Goal: Information Seeking & Learning: Learn about a topic

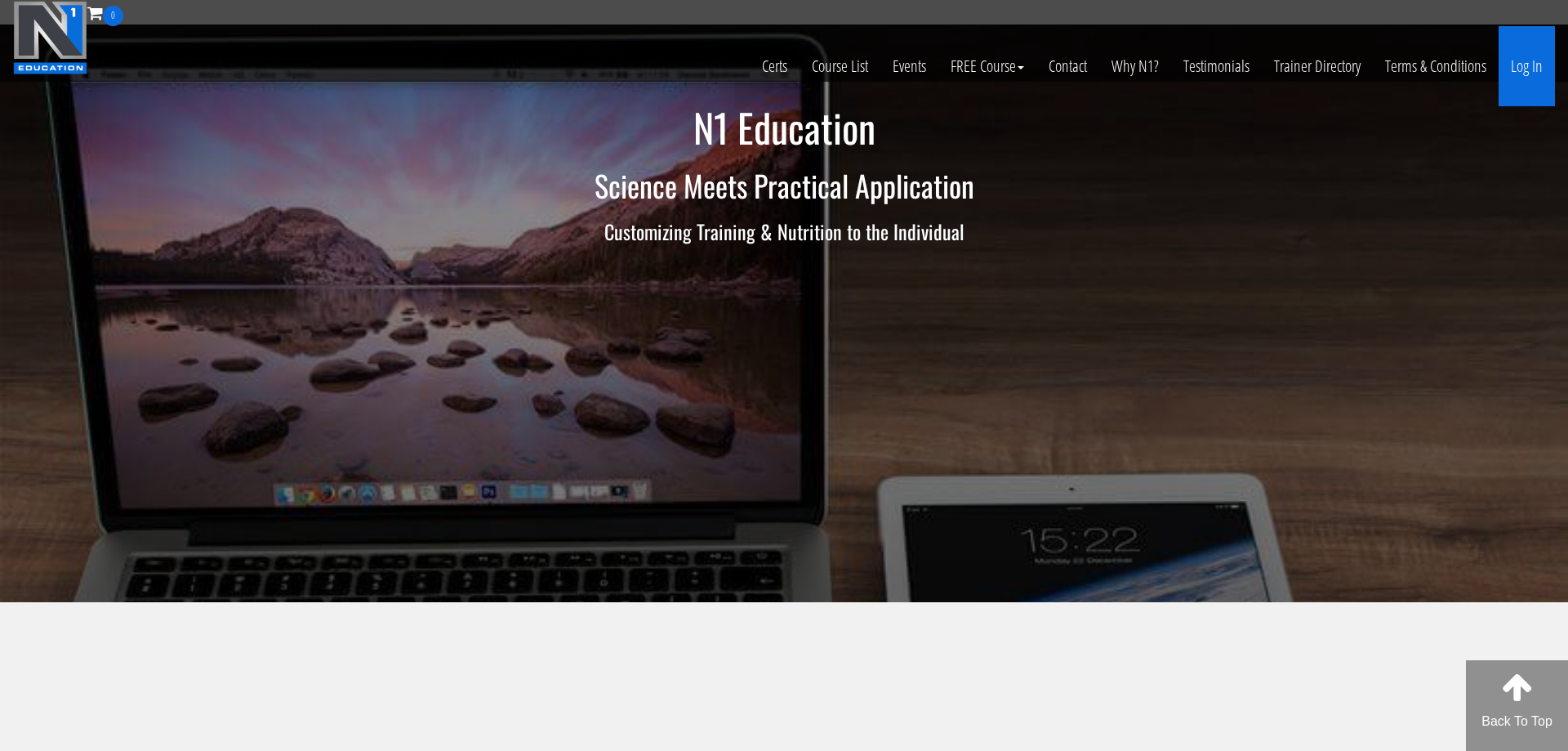
click at [1534, 58] on link "Log In" at bounding box center [1527, 66] width 57 height 80
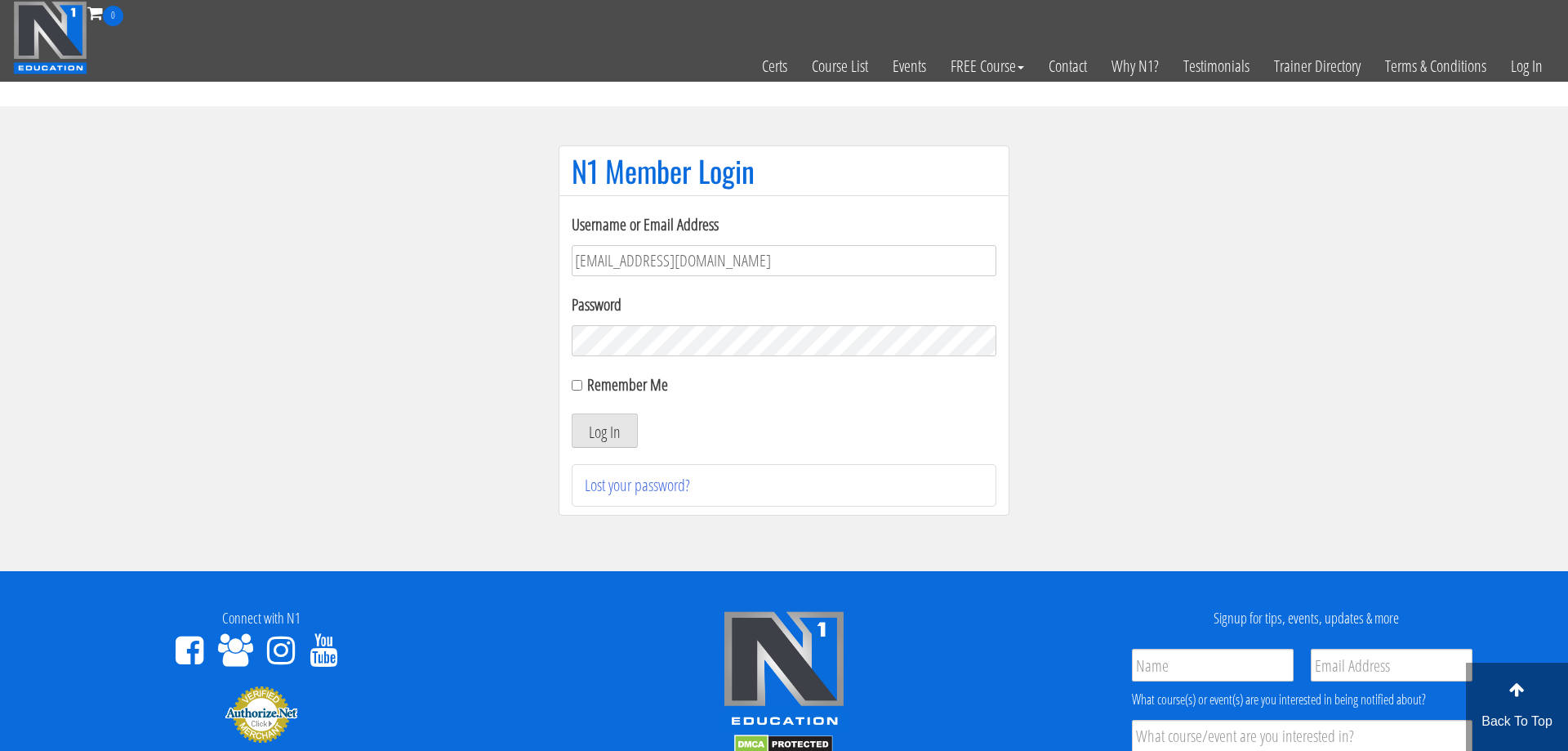
type input "[EMAIL_ADDRESS][DOMAIN_NAME]"
click at [597, 425] on button "Log In" at bounding box center [604, 430] width 66 height 34
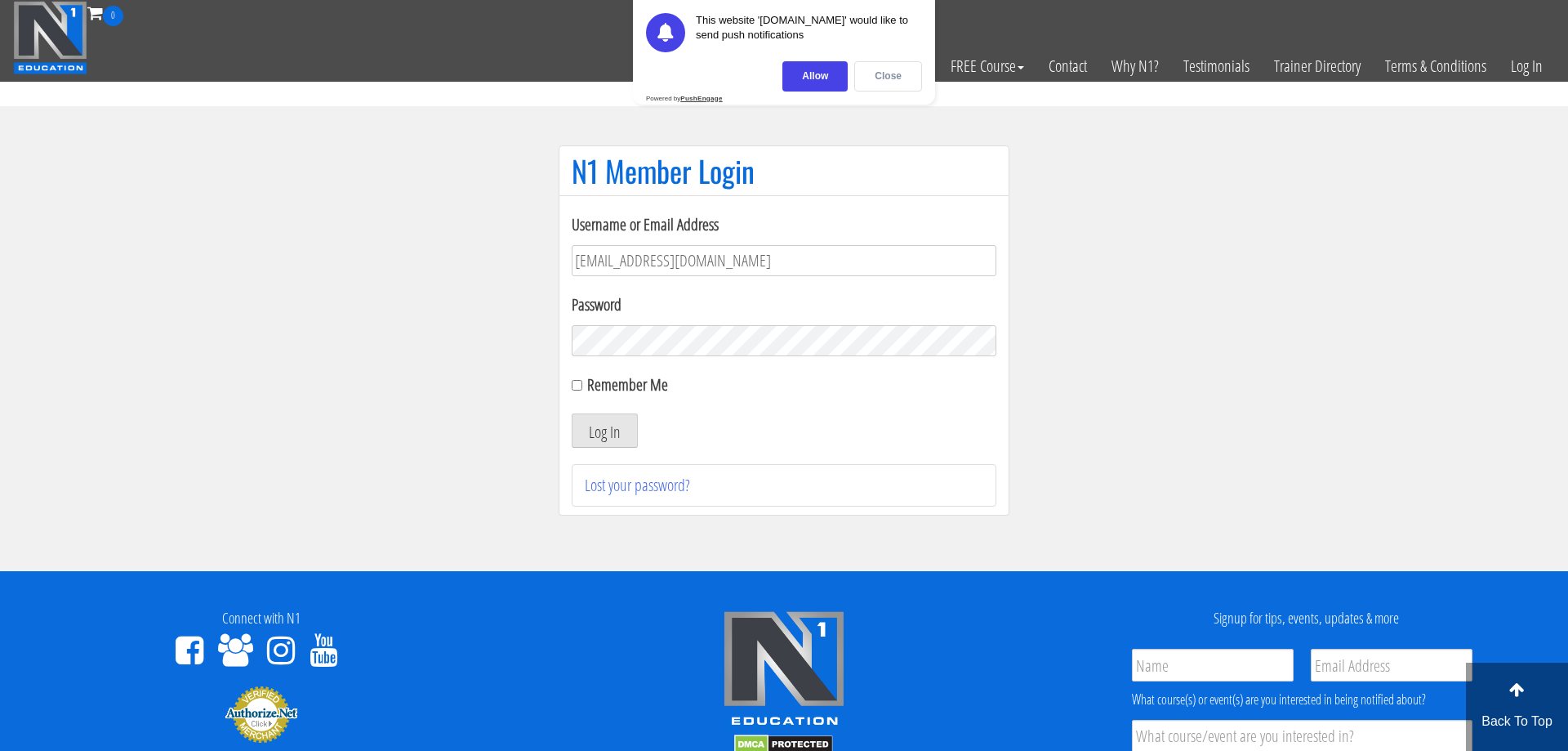
click at [895, 68] on div "Close" at bounding box center [887, 77] width 67 height 30
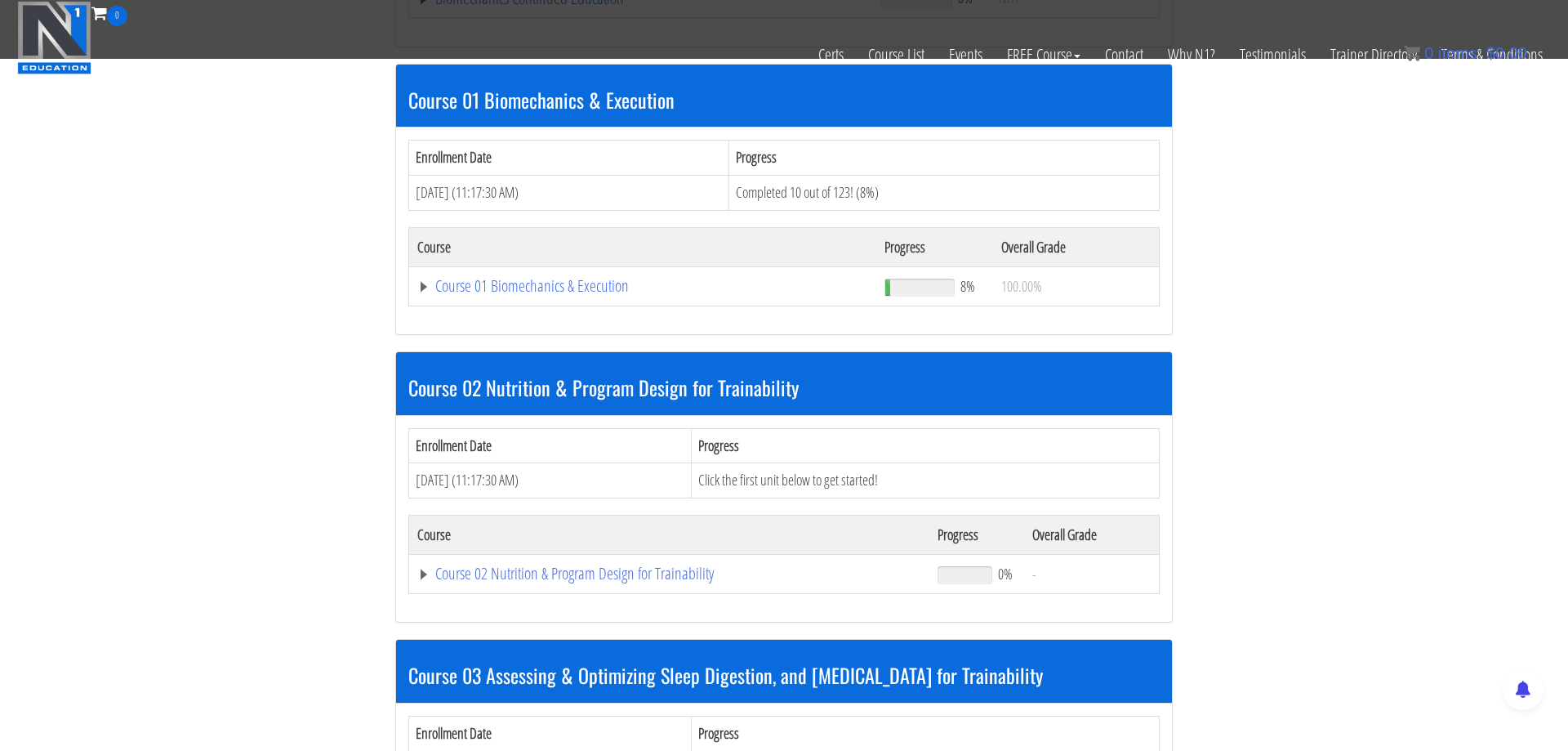
scroll to position [22, 0]
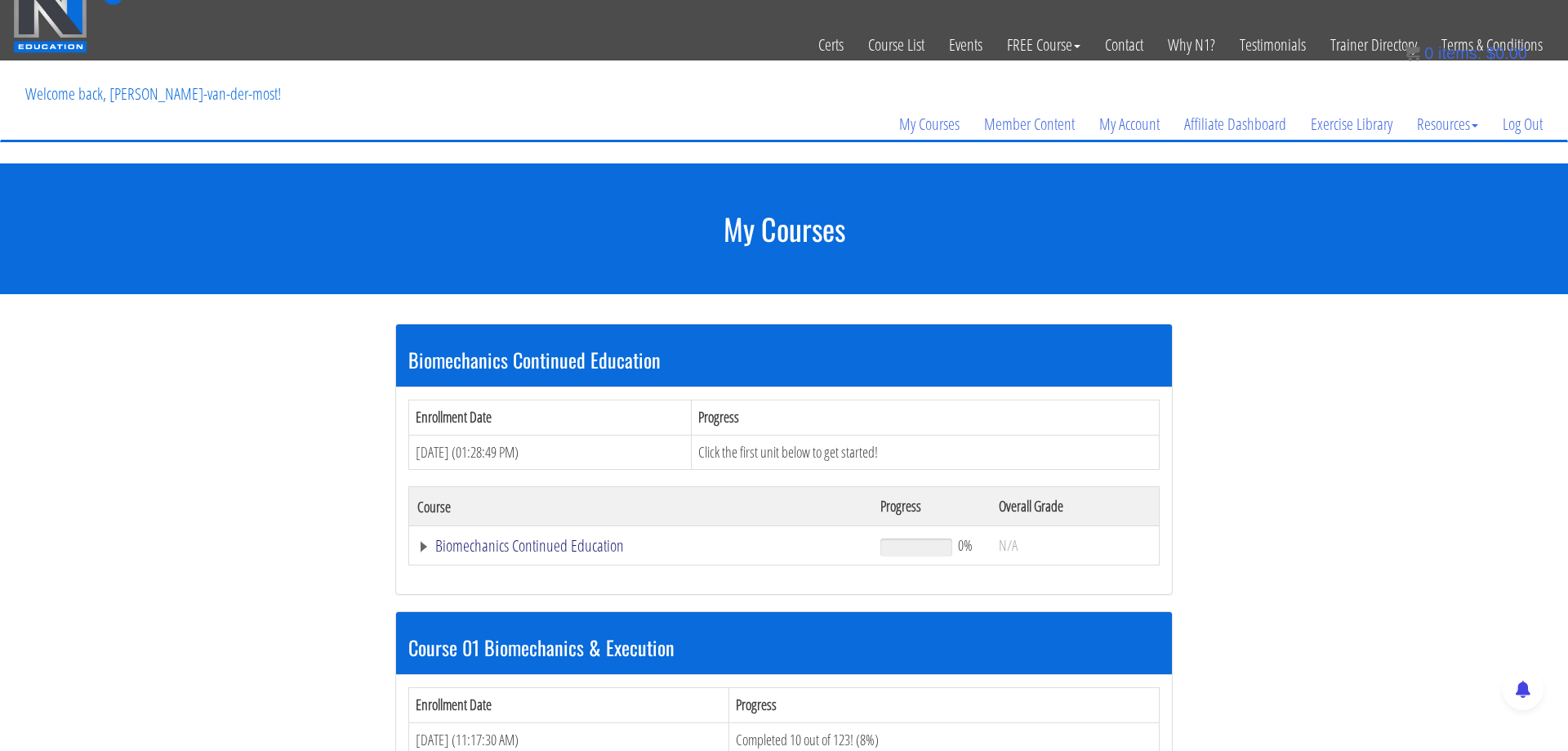
click at [570, 552] on link "Biomechanics Continued Education" at bounding box center [640, 546] width 447 height 17
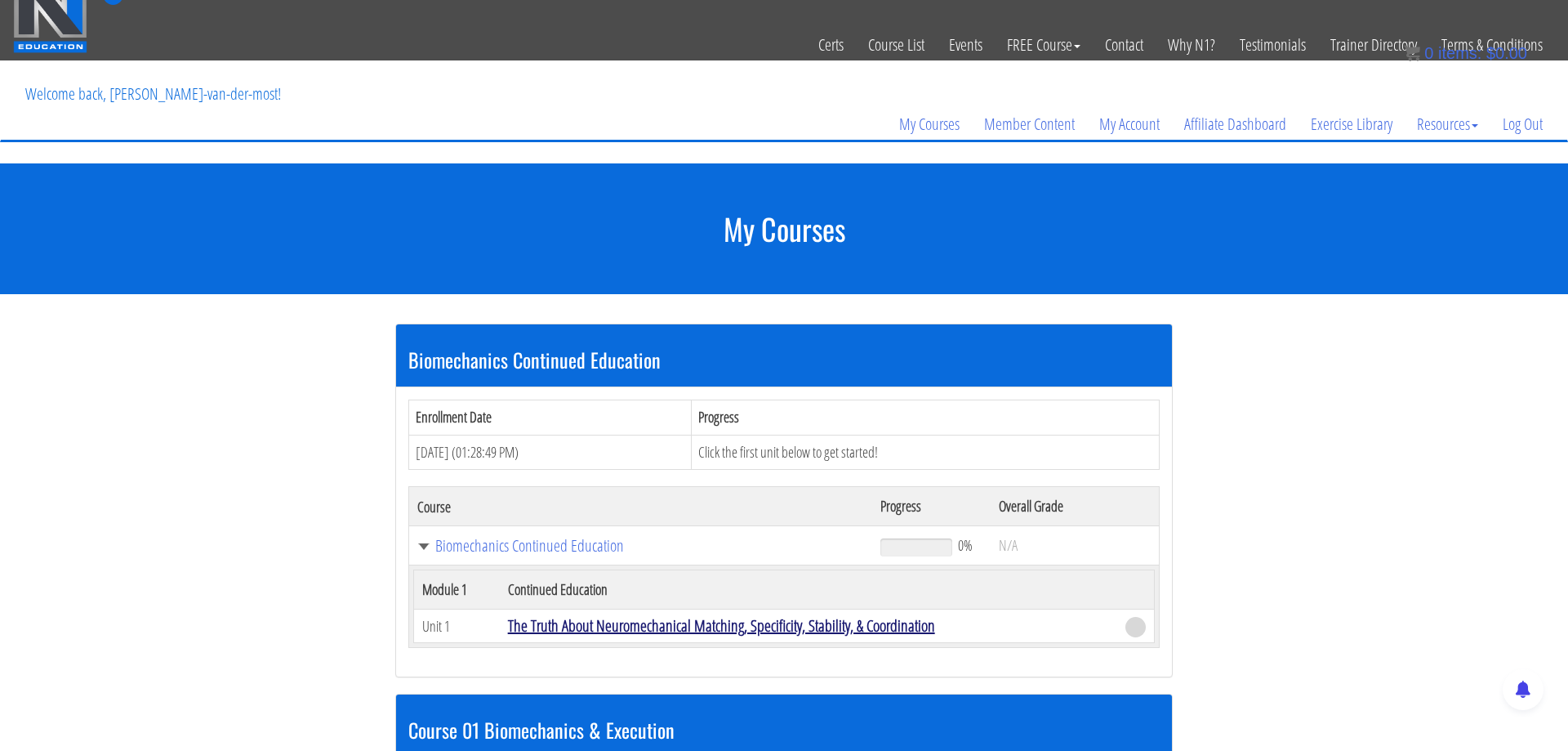
click at [633, 626] on link "The Truth About Neuromechanical Matching, Specificity, Stability, & Coordination" at bounding box center [721, 625] width 427 height 22
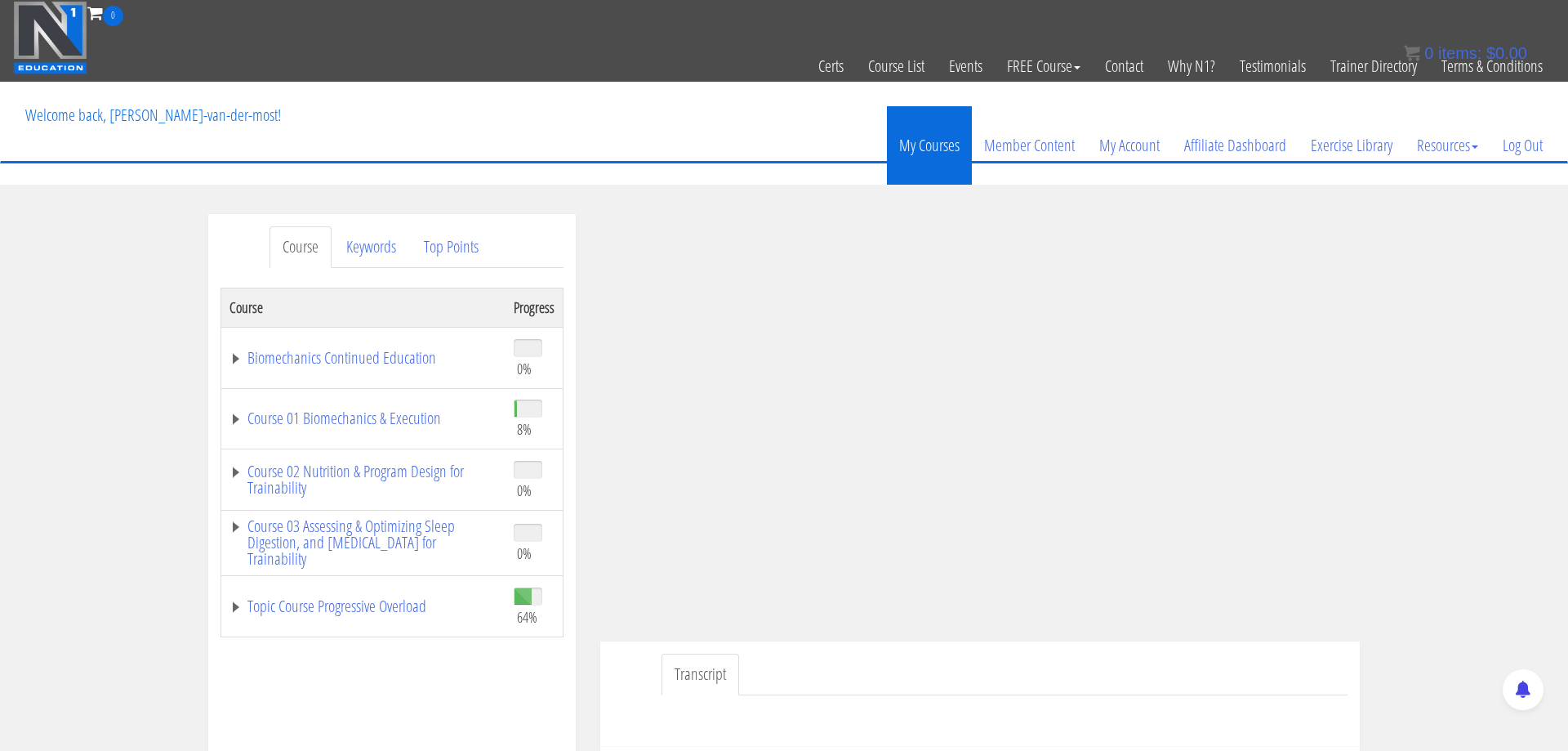
click at [918, 148] on link "My Courses" at bounding box center [930, 146] width 85 height 78
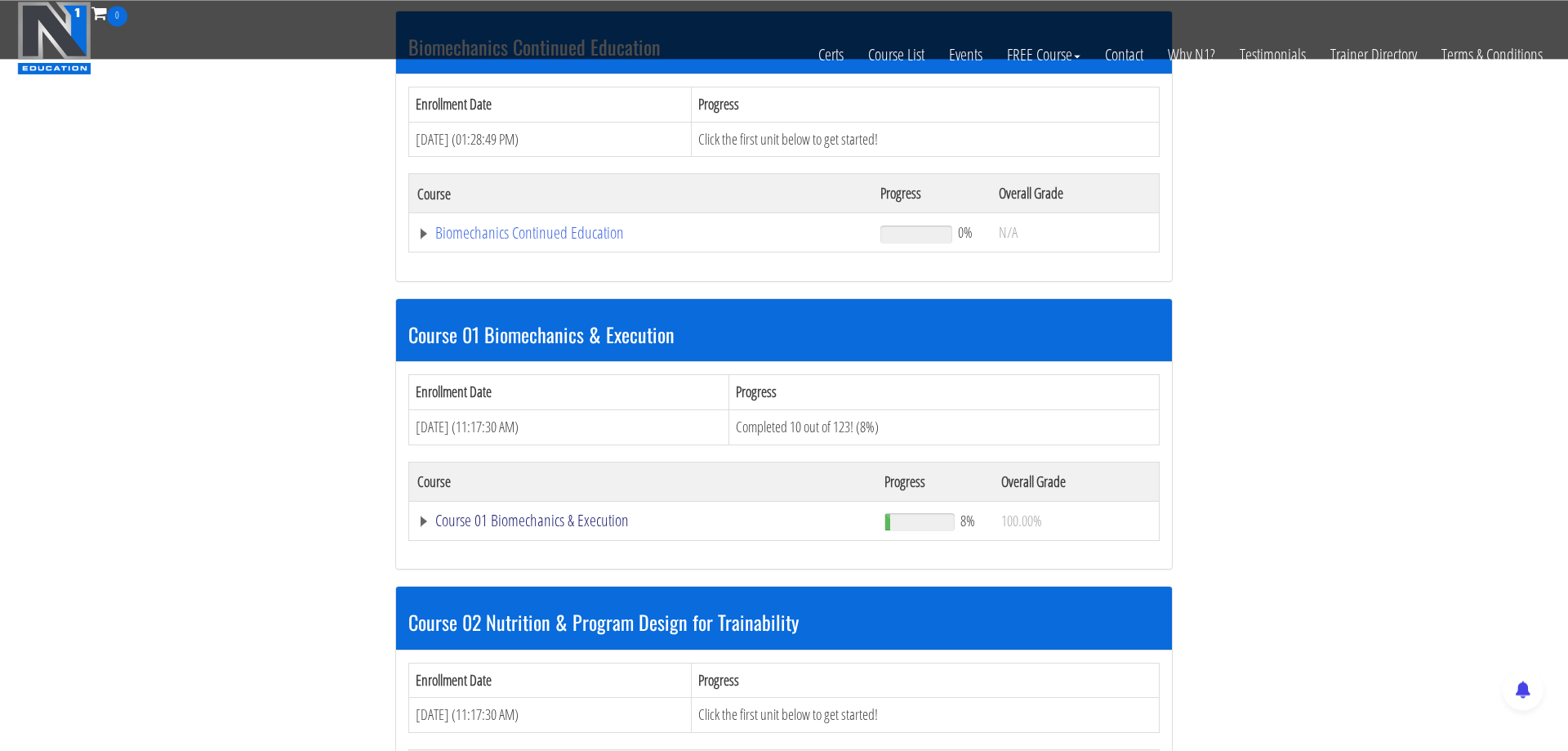
scroll to position [333, 0]
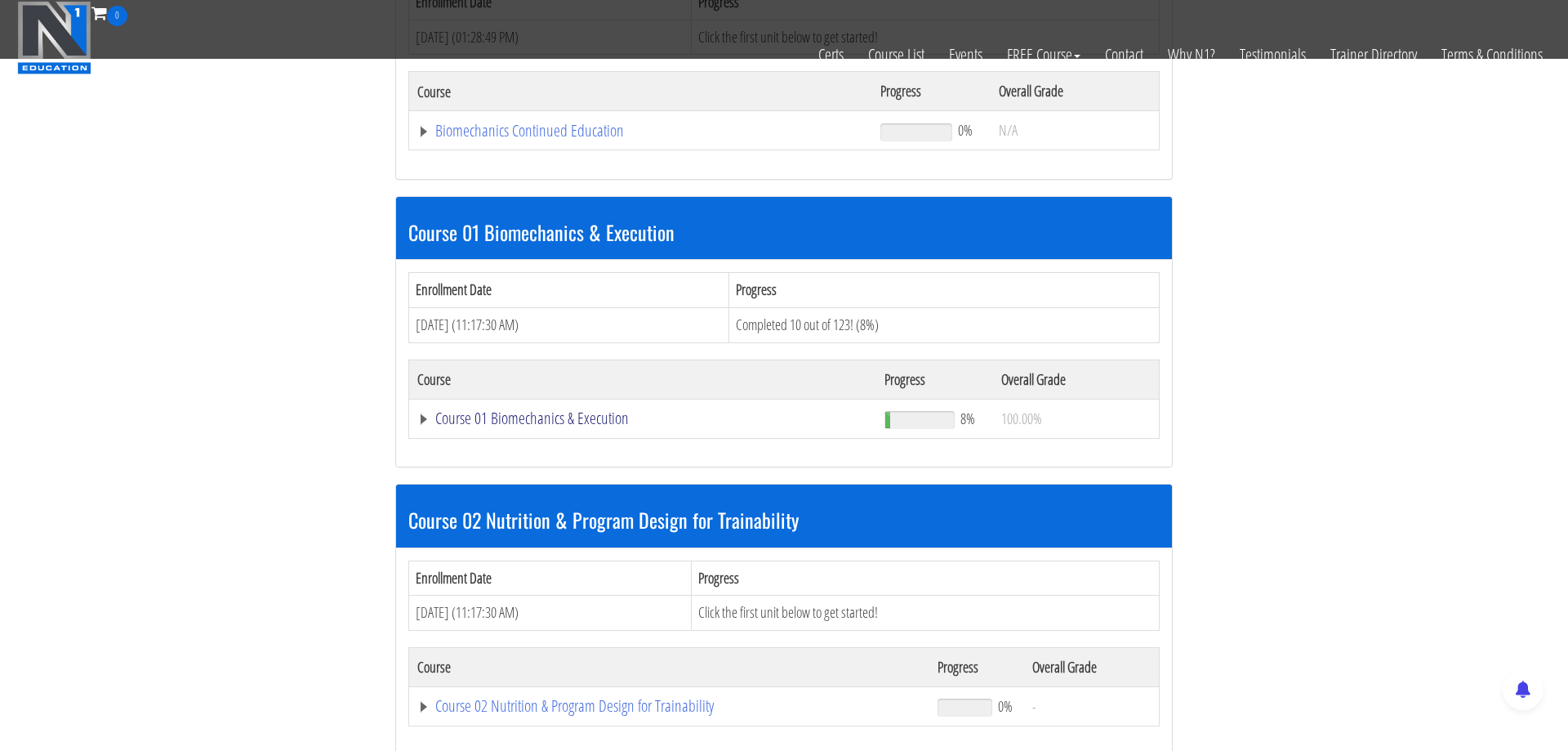
click at [478, 419] on link "Course 01 Biomechanics & Execution" at bounding box center [643, 419] width 451 height 17
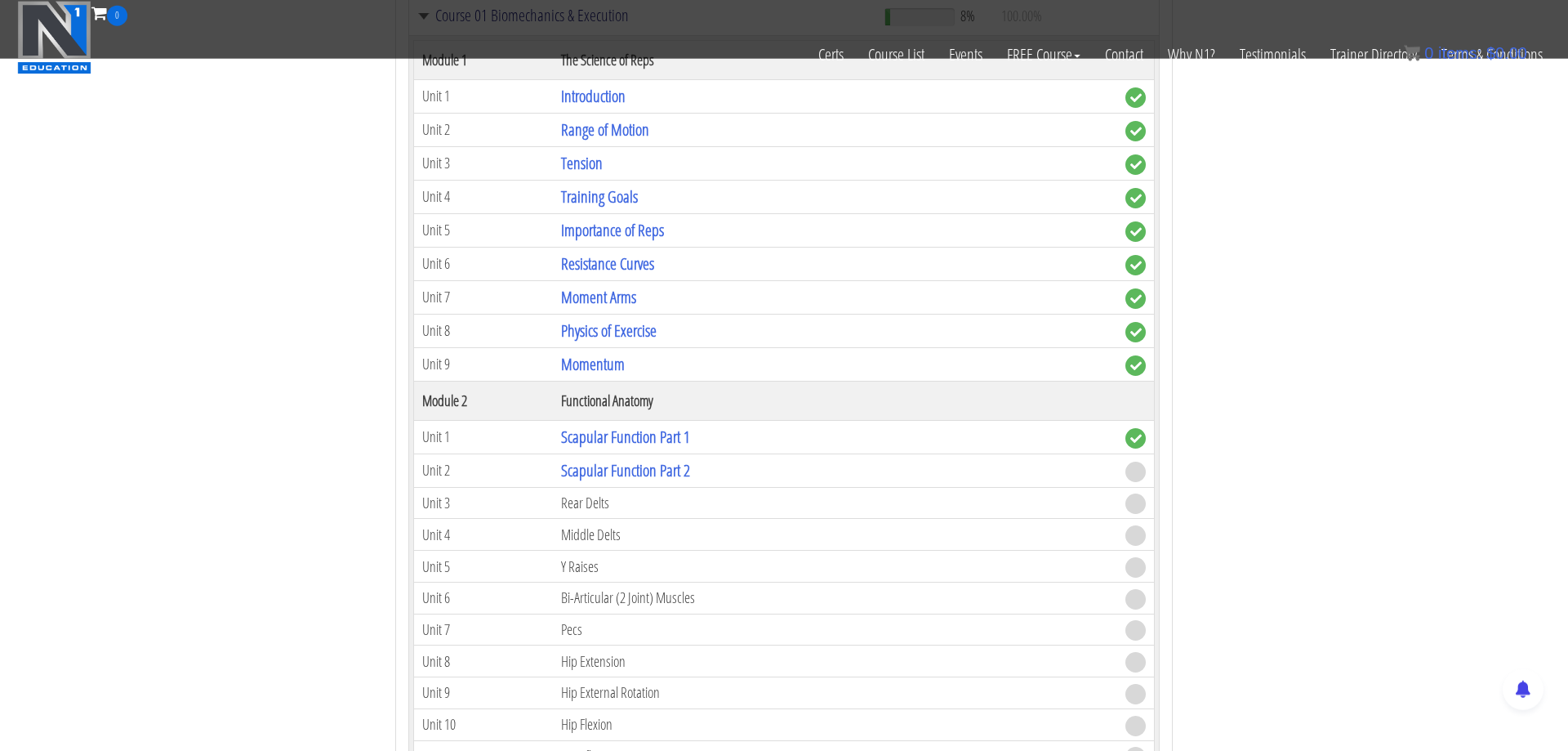
scroll to position [667, 0]
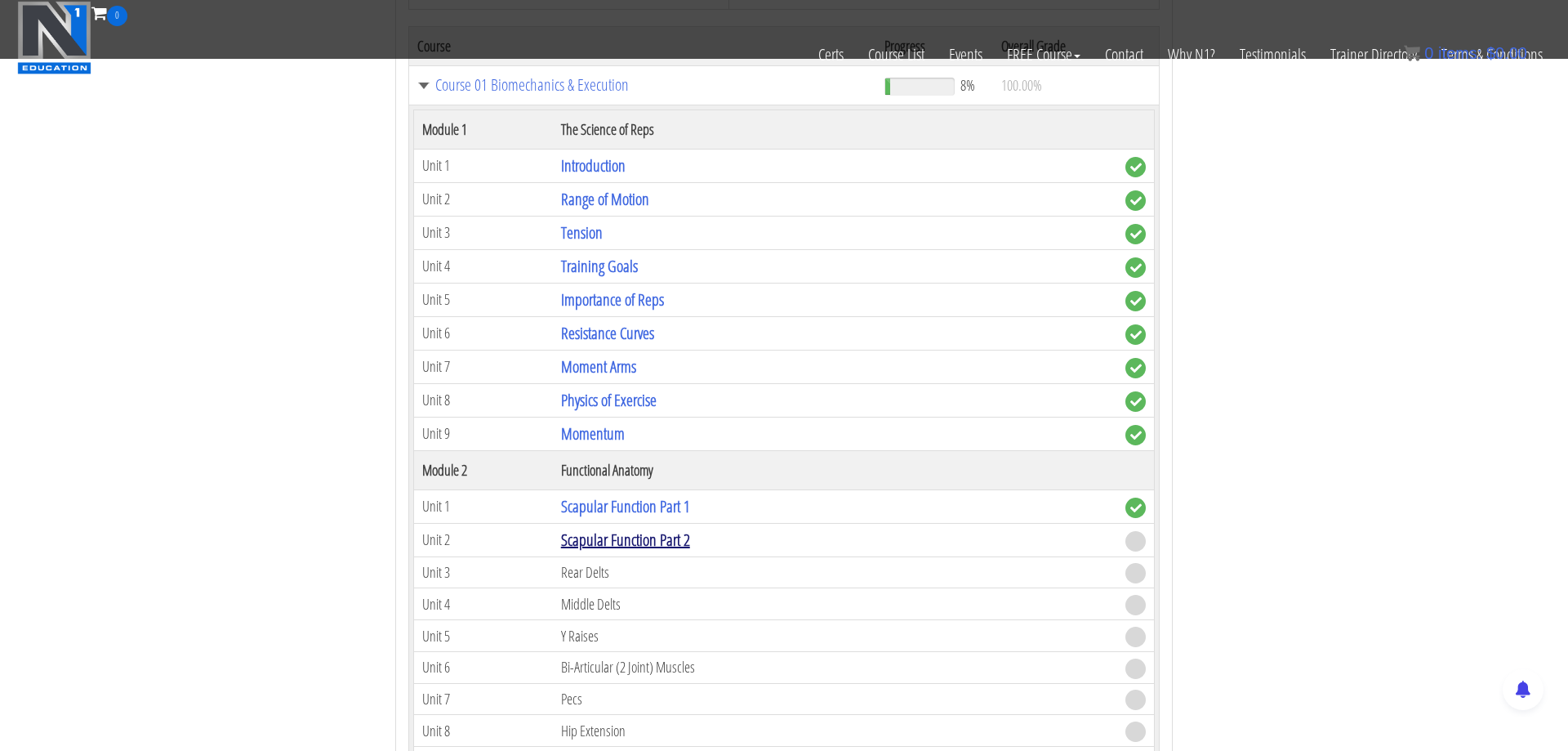
click at [611, 540] on link "Scapular Function Part 2" at bounding box center [625, 540] width 129 height 22
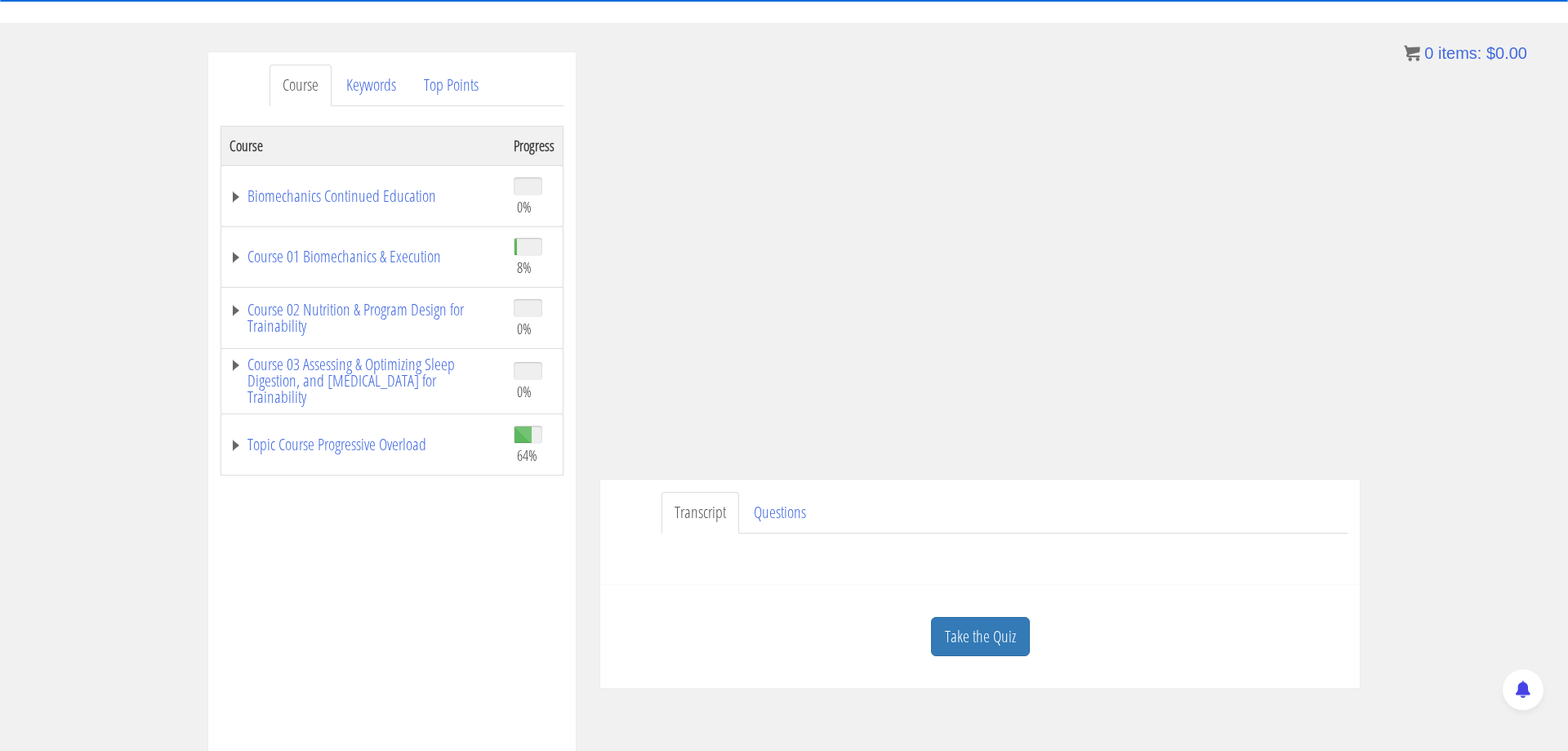
scroll to position [222, 0]
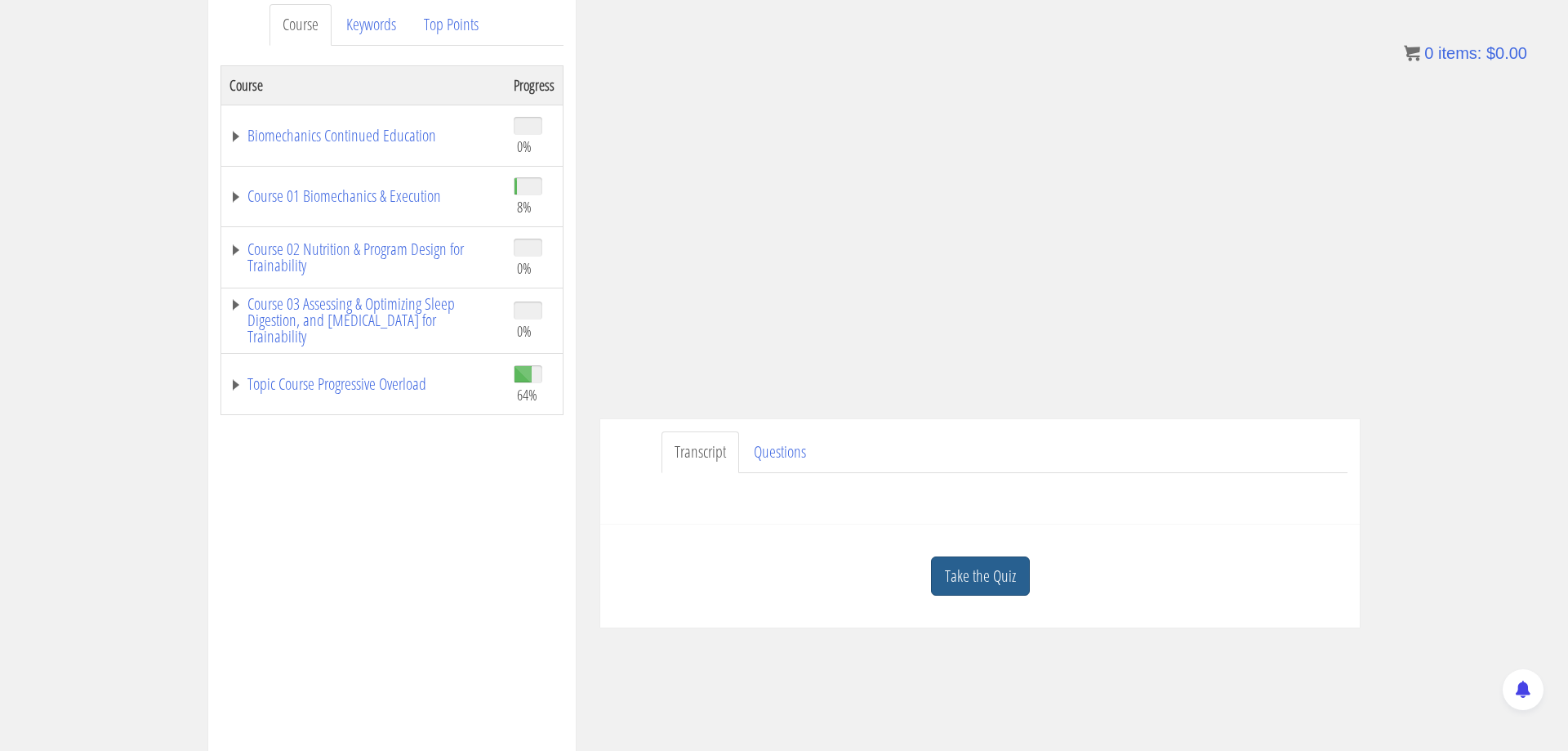
click at [985, 564] on link "Take the Quiz" at bounding box center [980, 576] width 99 height 40
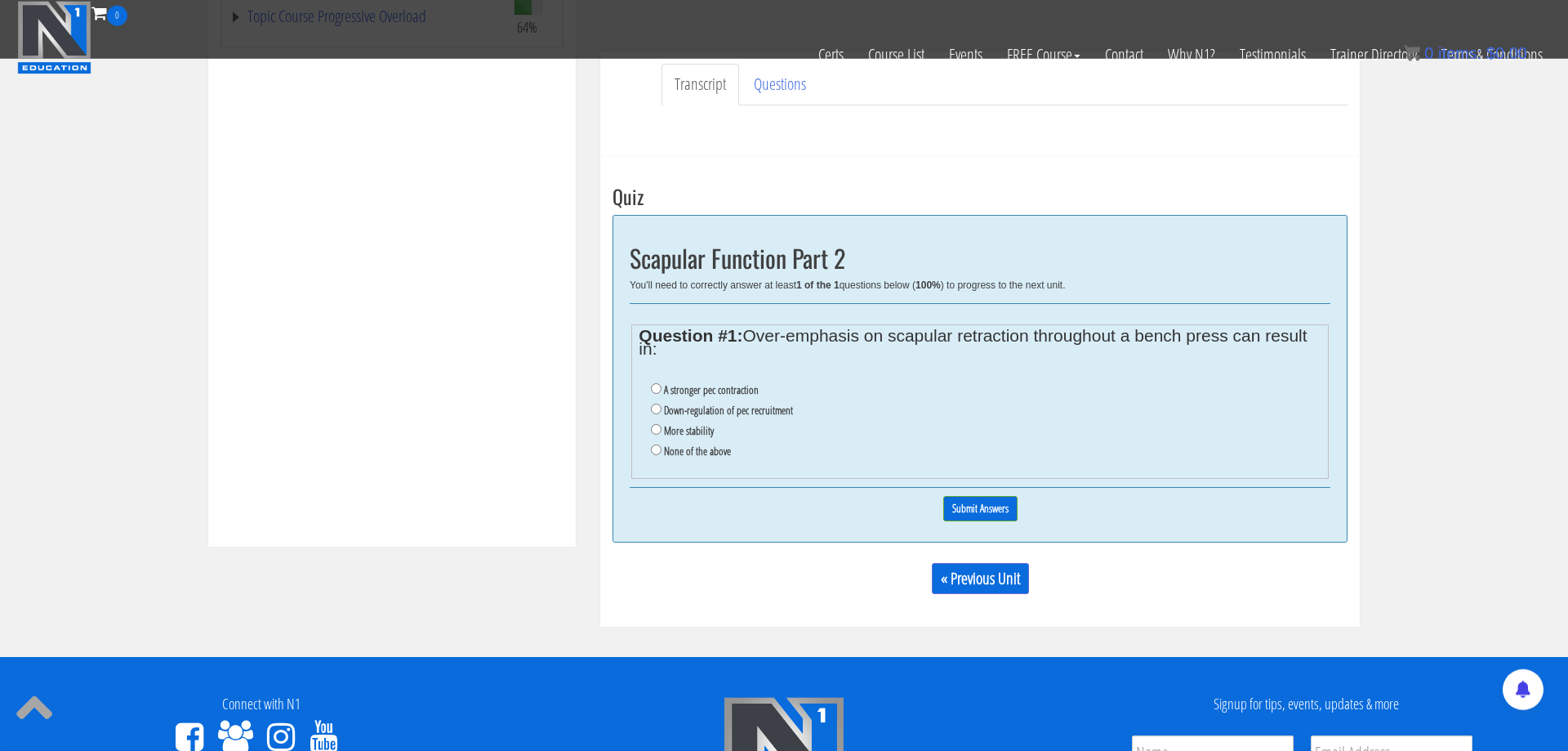
scroll to position [445, 0]
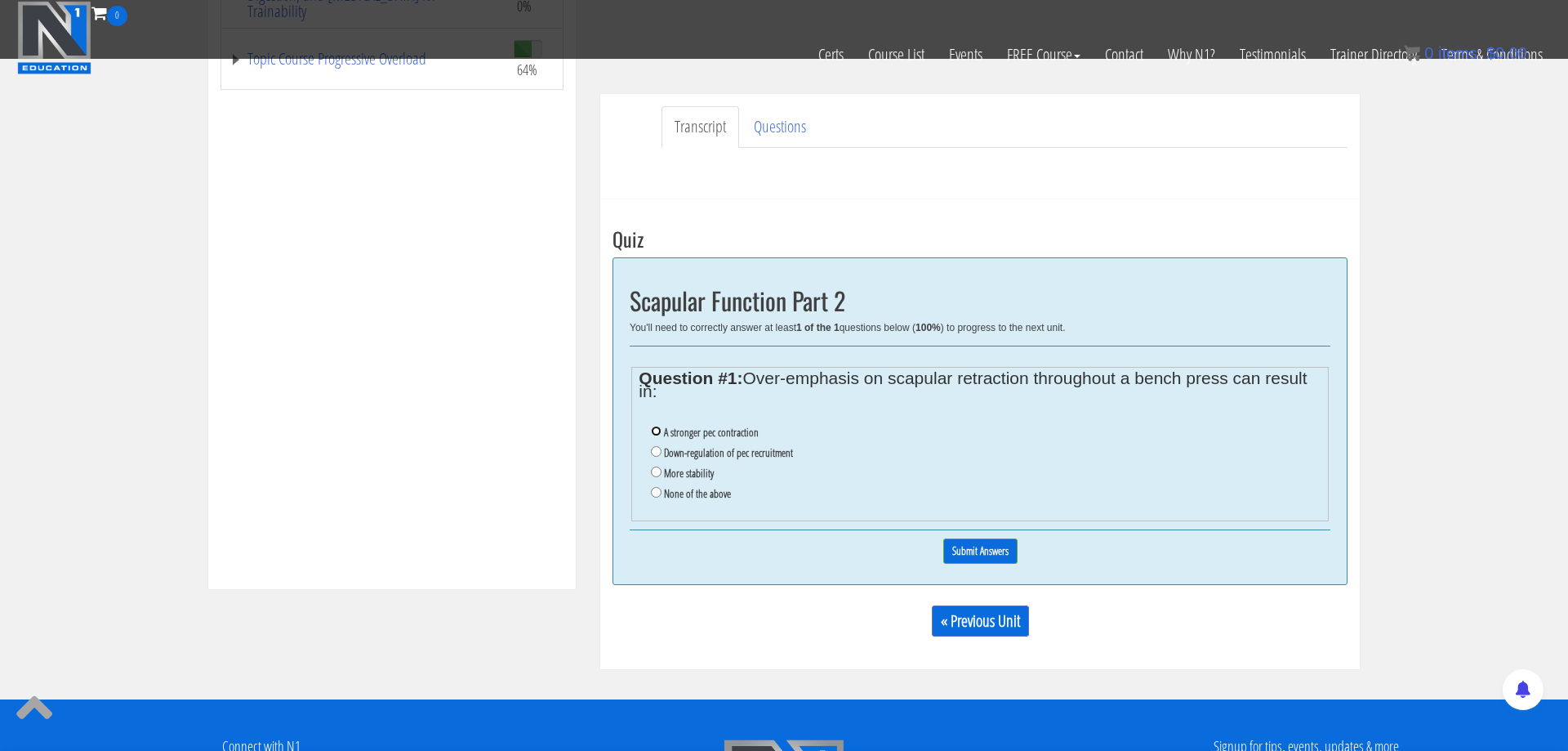
click at [659, 430] on input "A stronger pec contraction" at bounding box center [656, 430] width 11 height 11
radio input "true"
click at [985, 550] on input "Submit Answers" at bounding box center [980, 551] width 74 height 25
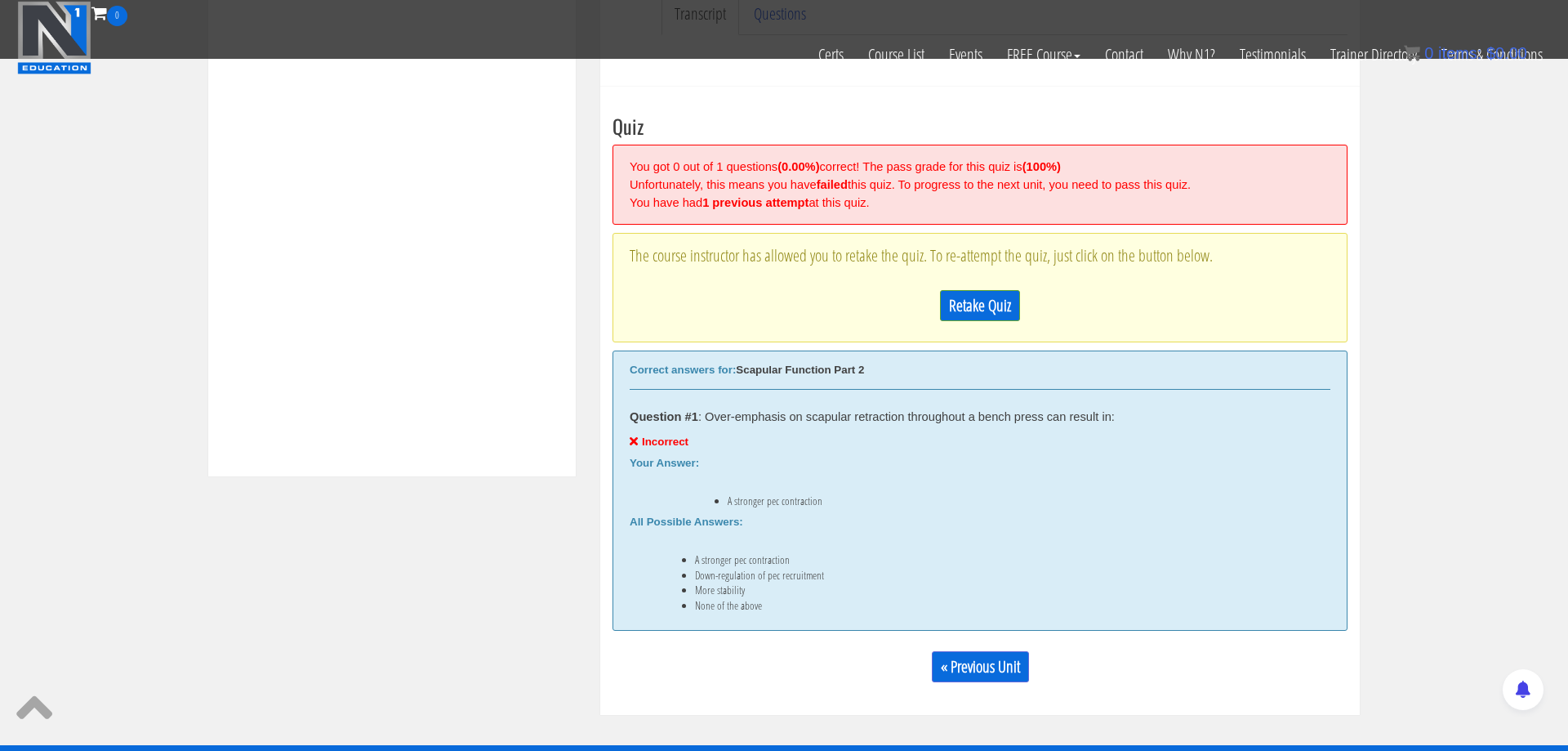
scroll to position [620, 0]
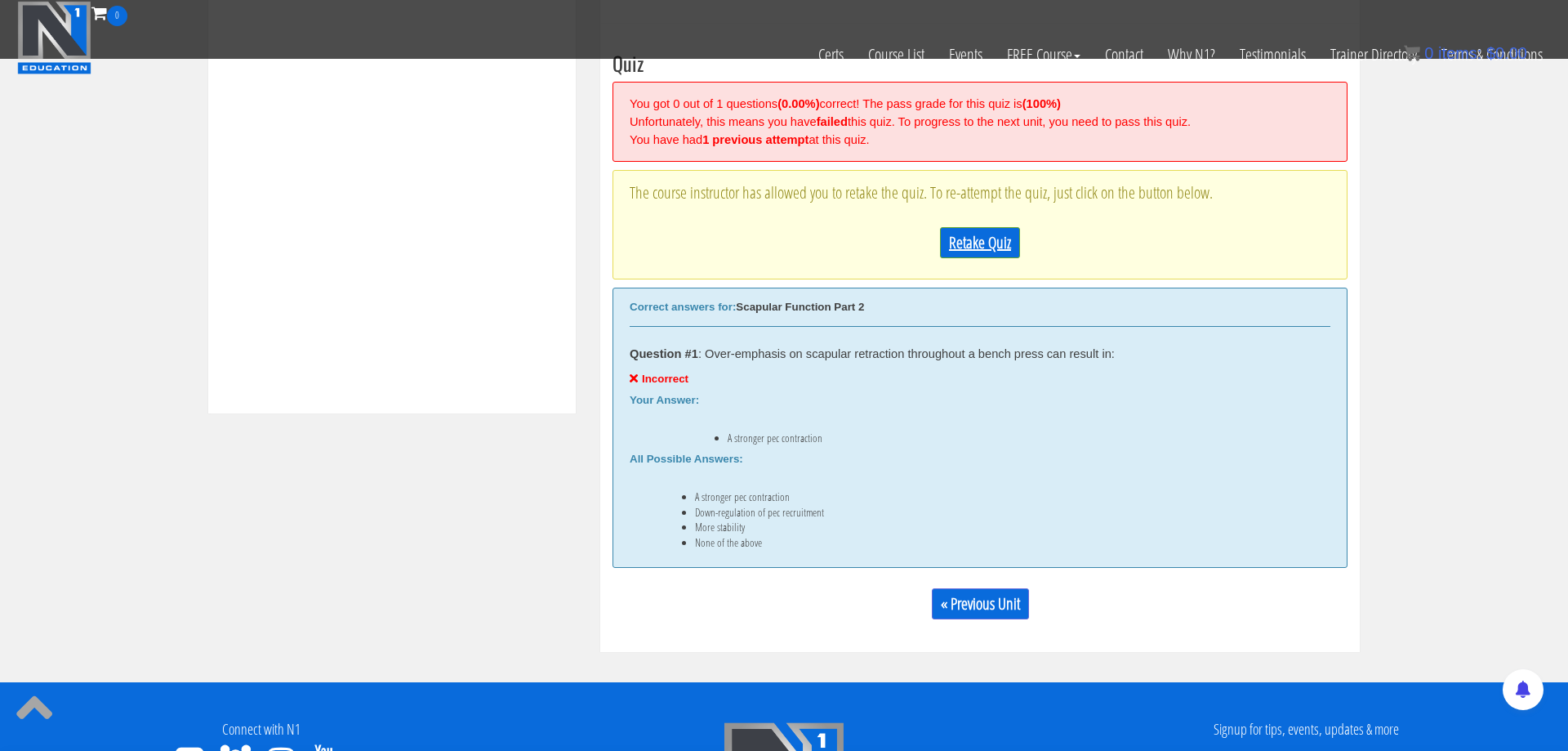
click at [995, 238] on link "Retake Quiz" at bounding box center [980, 242] width 80 height 31
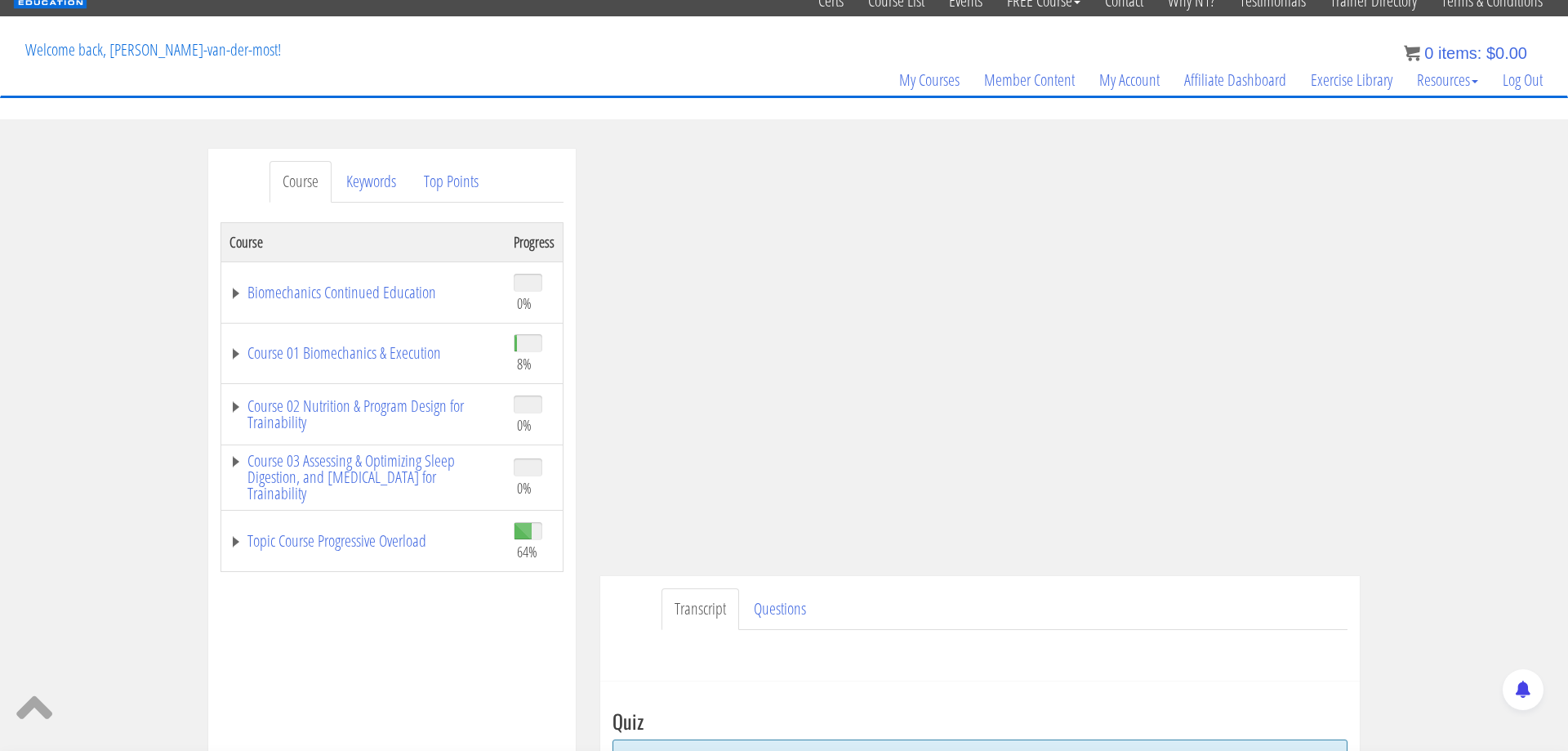
scroll to position [621, 0]
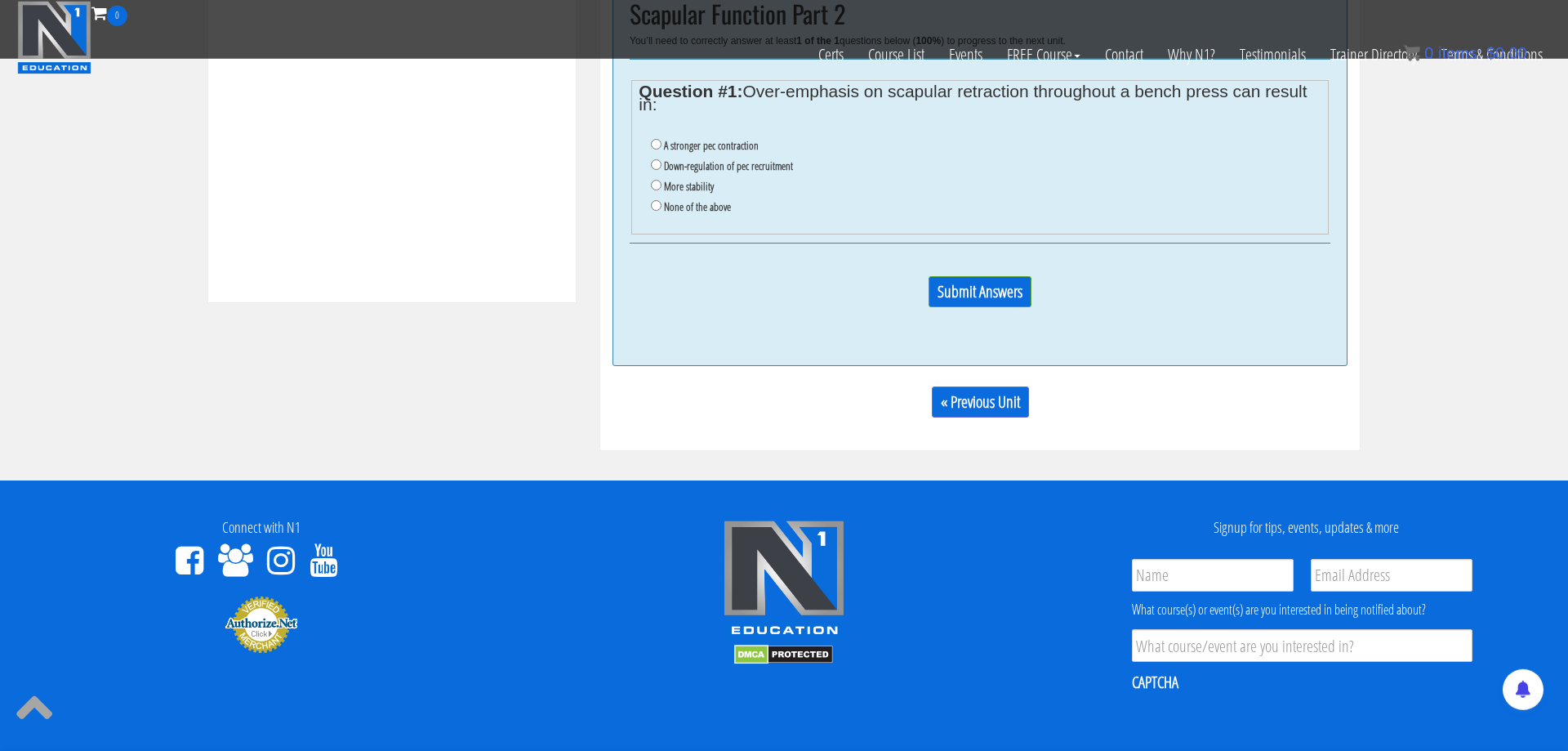
click at [705, 325] on div "0% Submit Answers" at bounding box center [980, 298] width 701 height 110
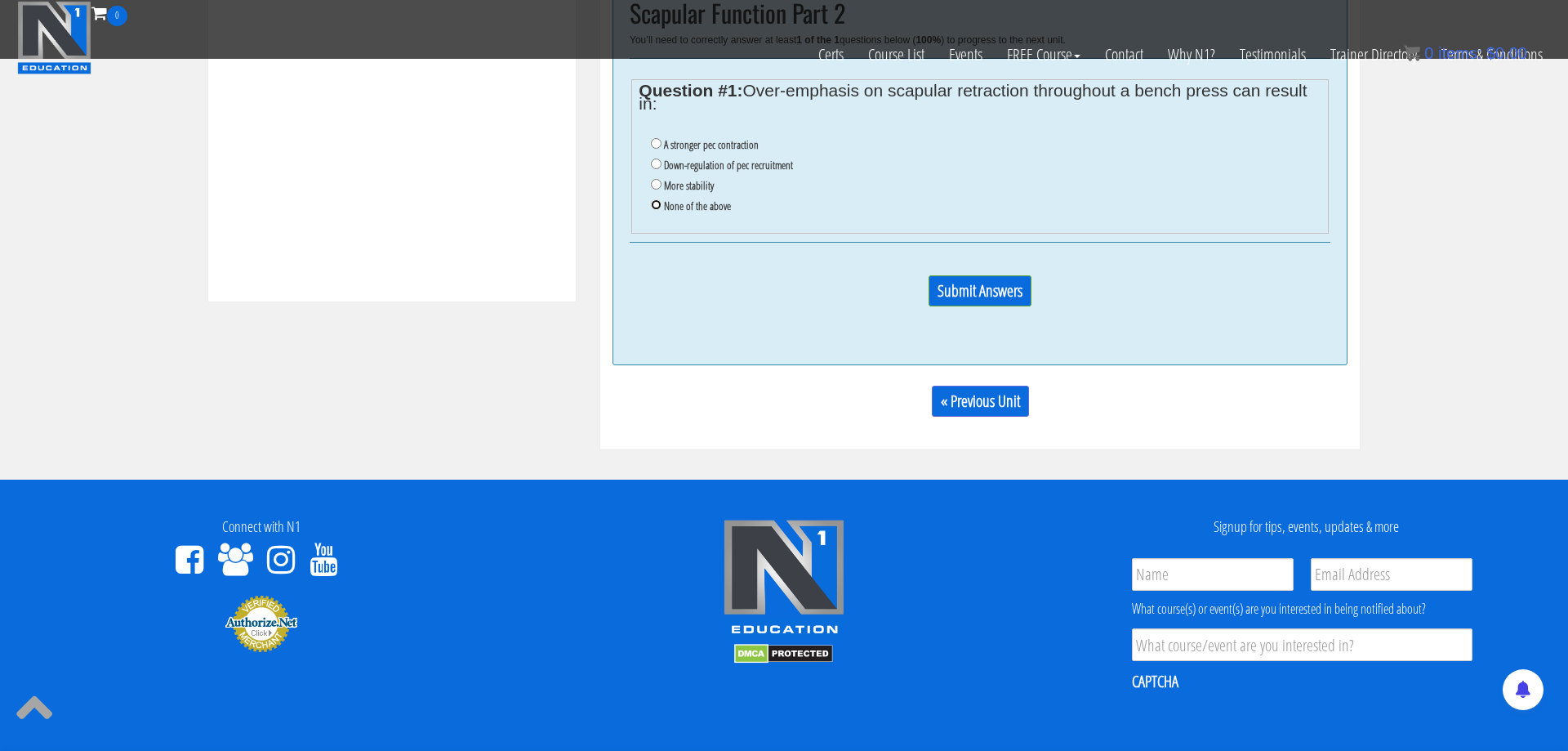
click at [660, 204] on input "None of the above" at bounding box center [656, 204] width 11 height 11
radio input "true"
click at [1007, 286] on input "Submit Answers" at bounding box center [980, 291] width 103 height 31
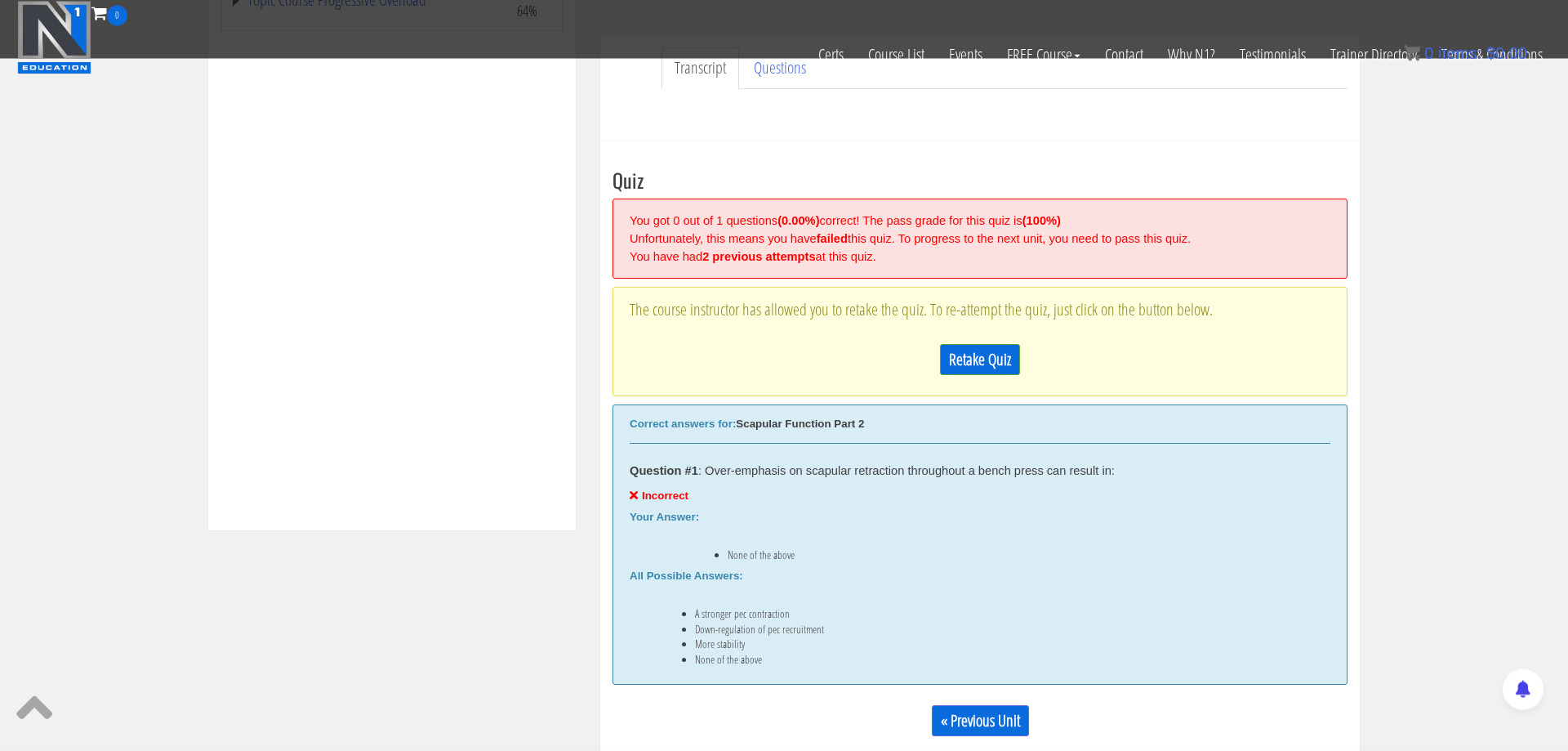
scroll to position [509, 0]
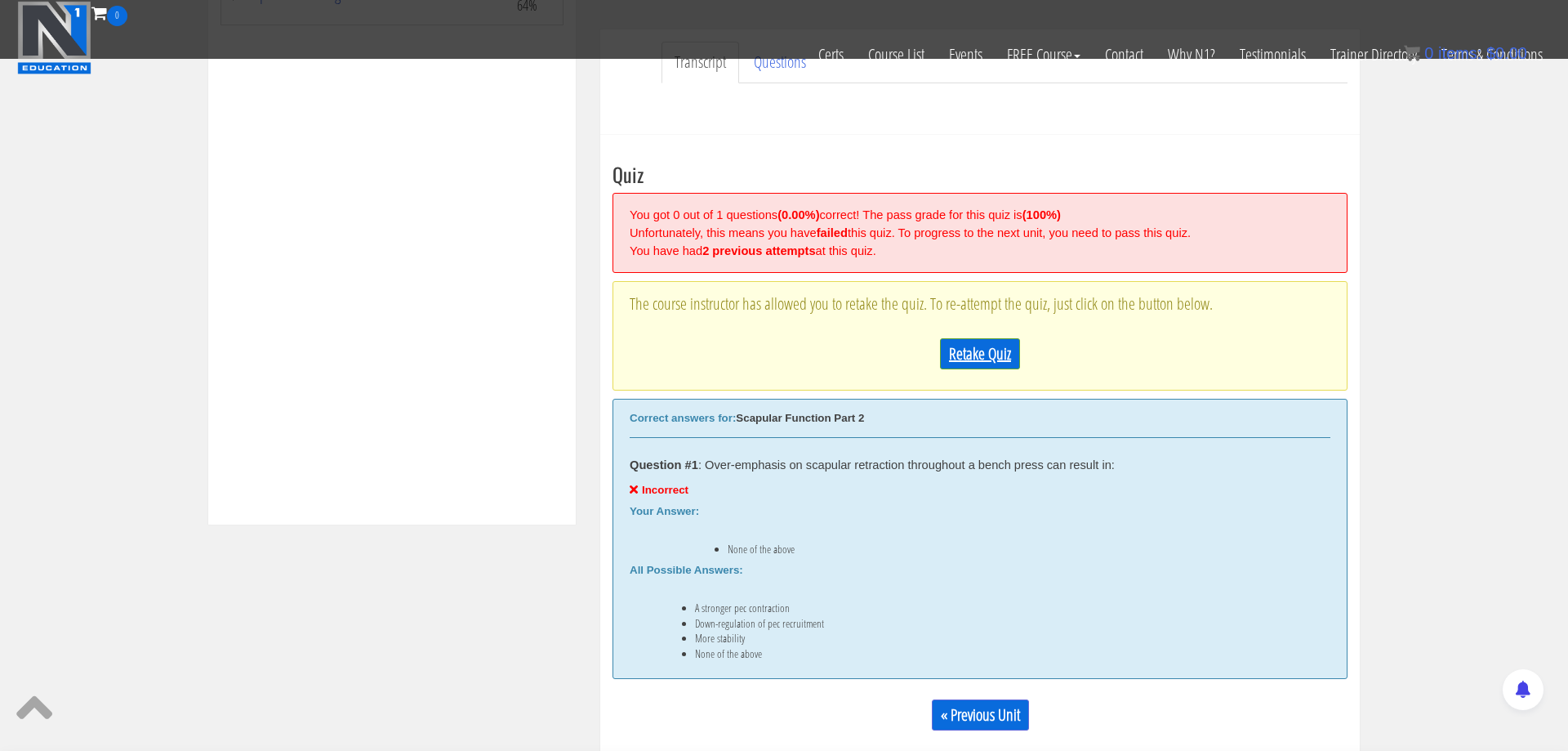
click at [970, 361] on link "Retake Quiz" at bounding box center [980, 353] width 80 height 31
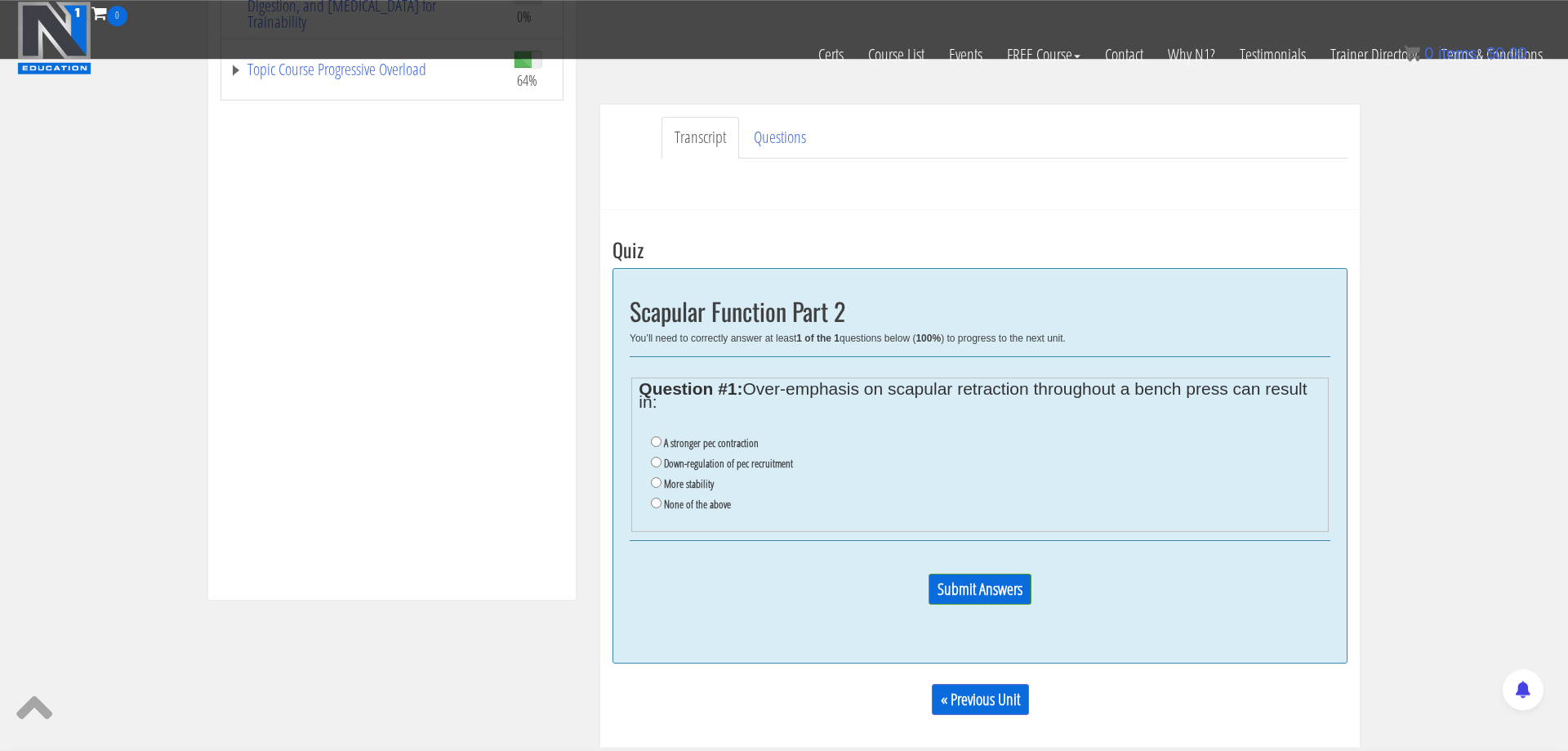
scroll to position [398, 0]
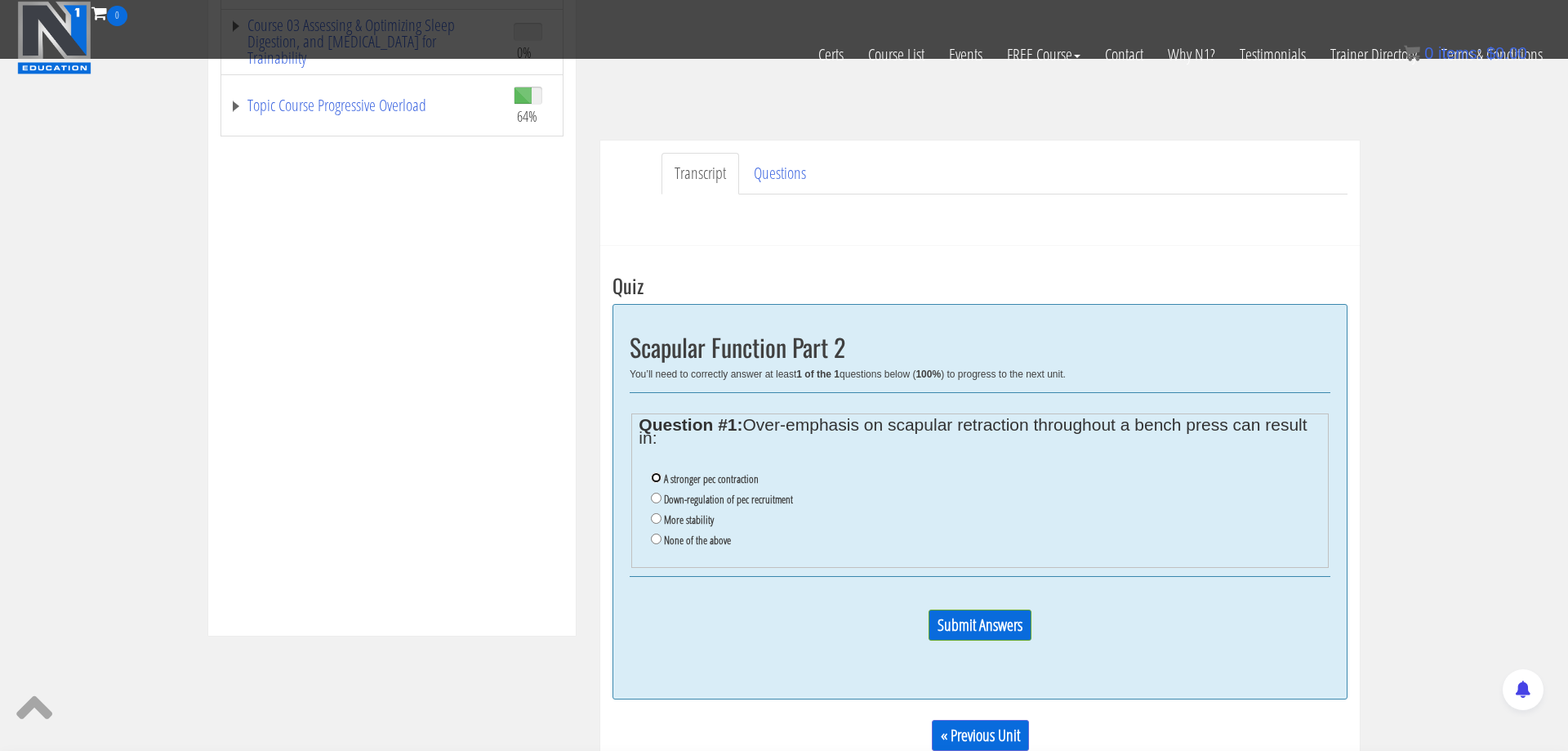
click at [656, 474] on input "A stronger pec contraction" at bounding box center [656, 477] width 11 height 11
radio input "true"
click at [1020, 619] on input "Submit Answers" at bounding box center [980, 624] width 103 height 31
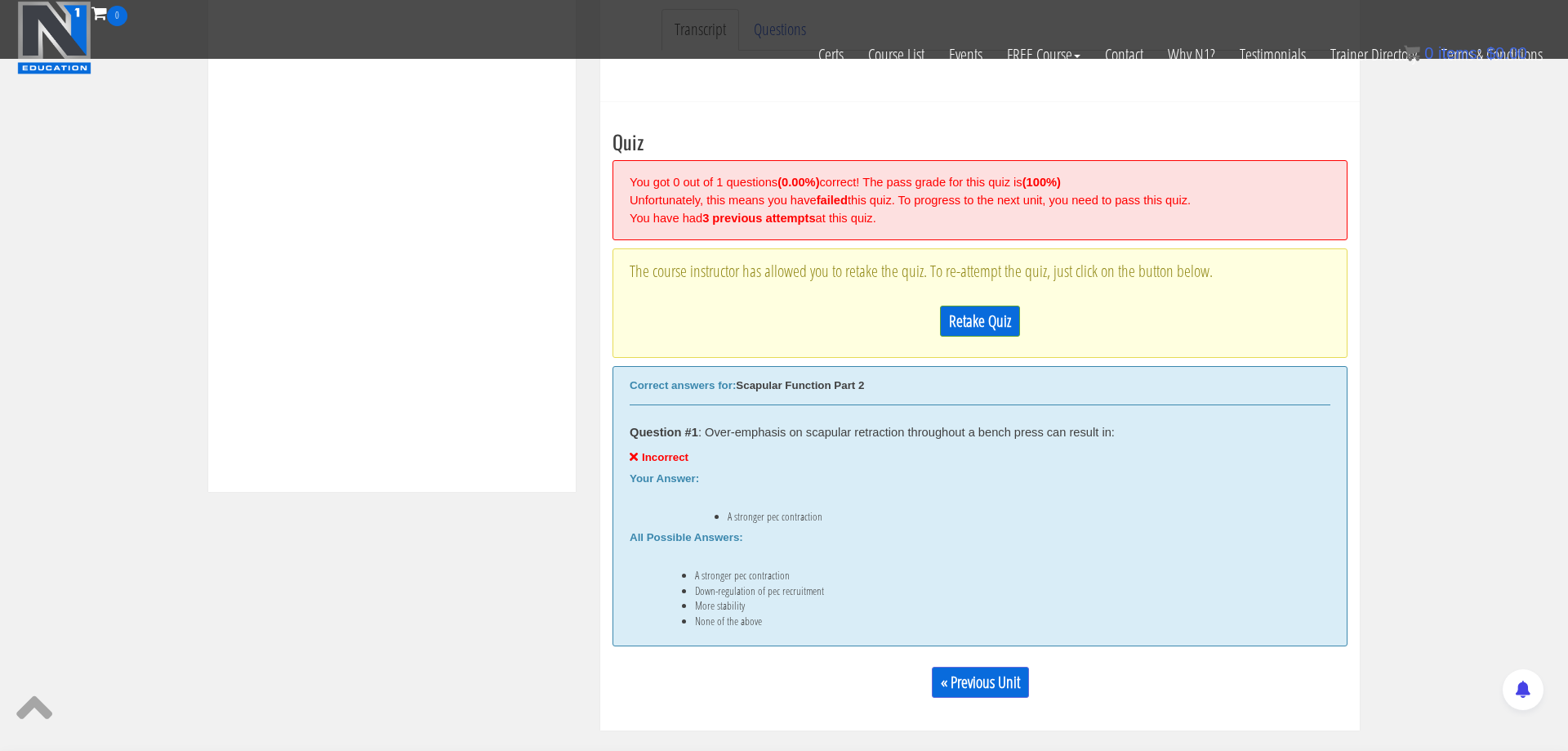
scroll to position [620, 0]
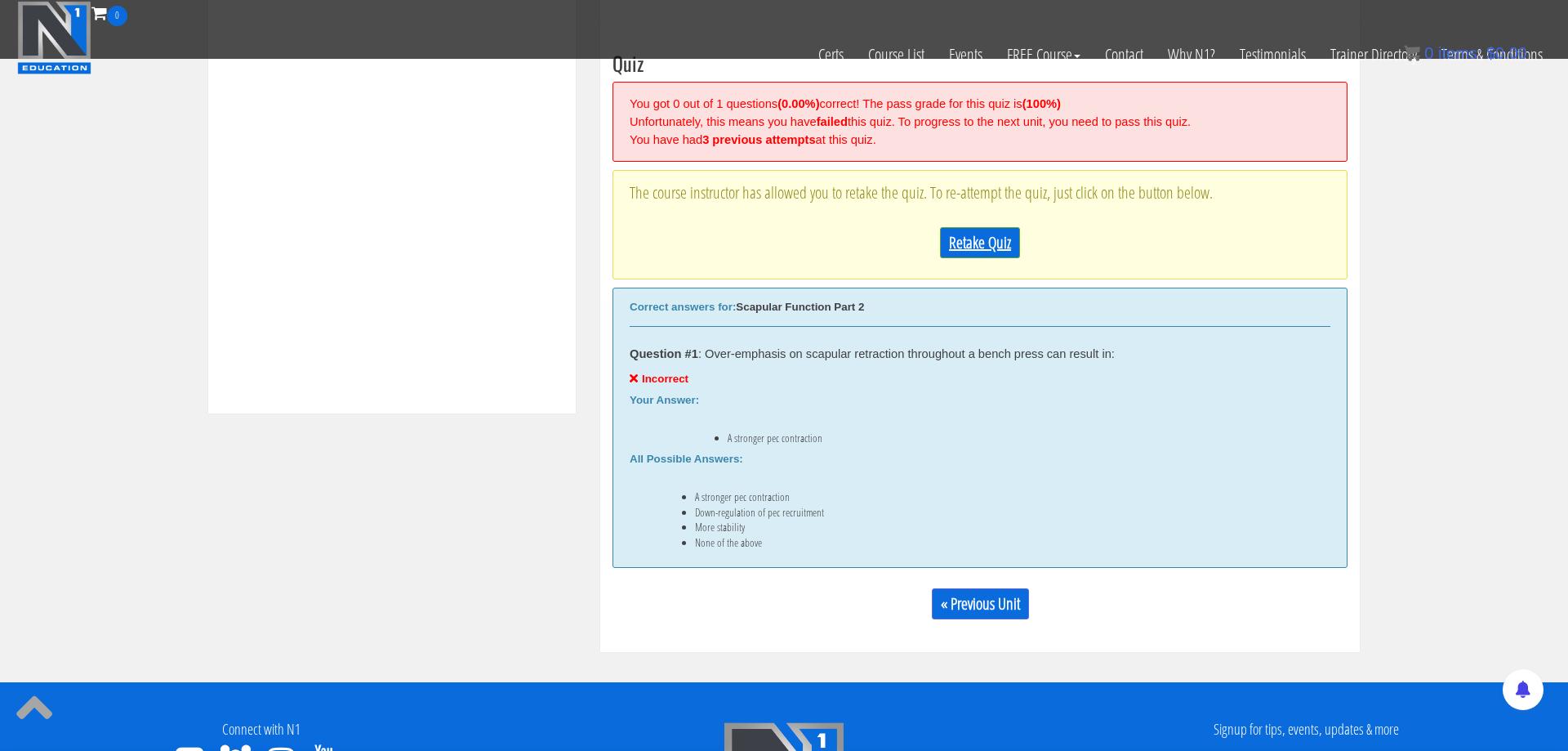
click at [992, 242] on link "Retake Quiz" at bounding box center [980, 242] width 80 height 31
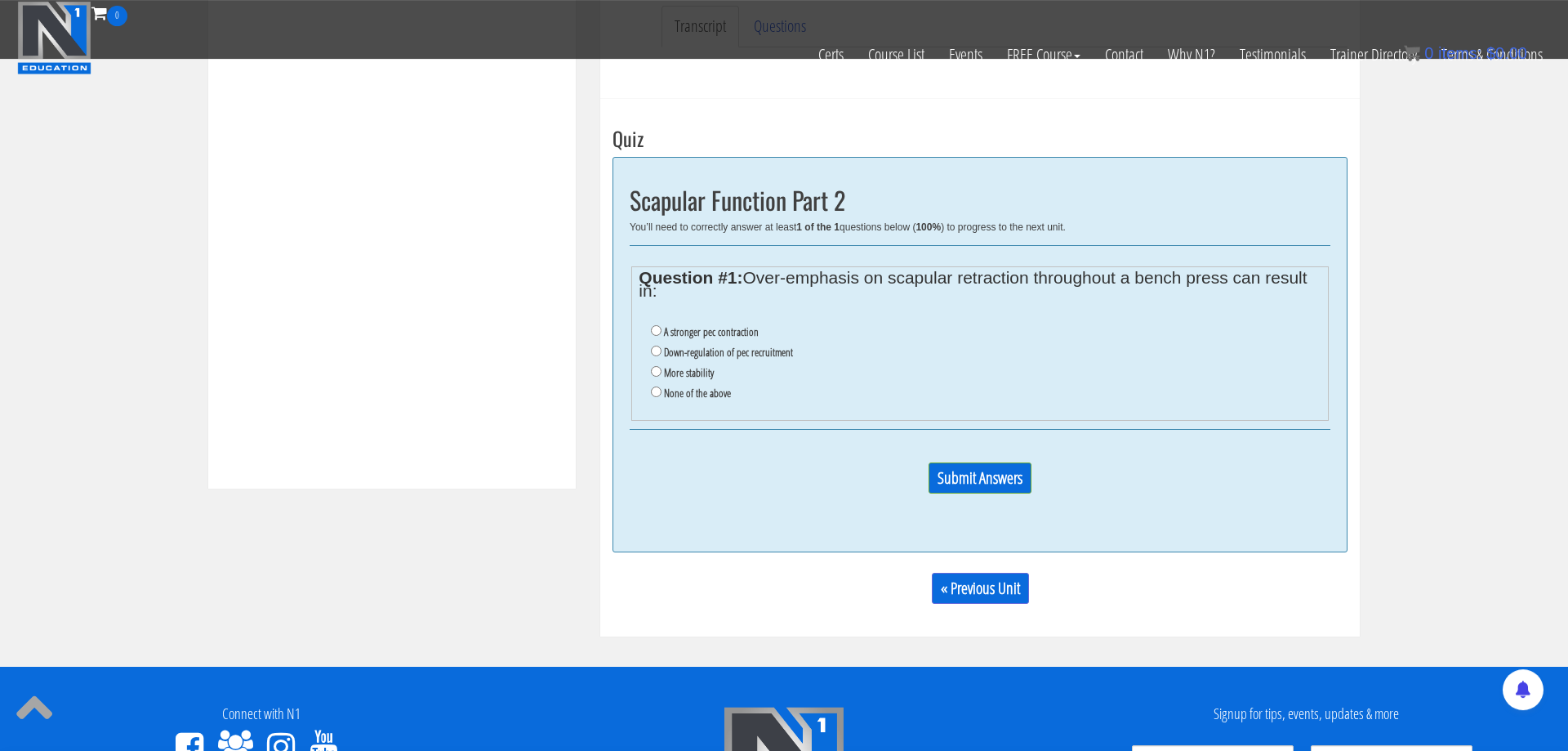
scroll to position [509, 0]
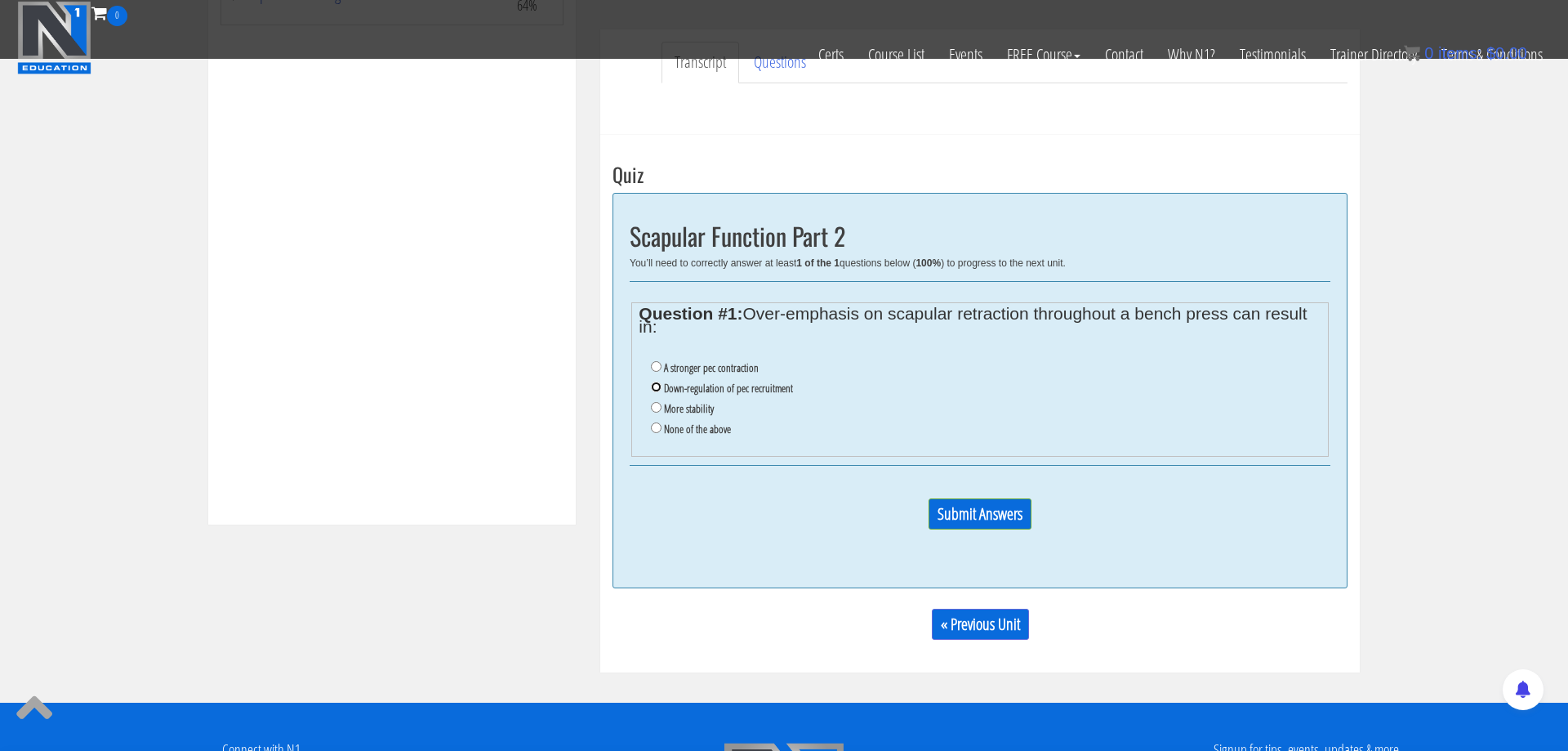
click at [656, 387] on input "Down-regulation of pec recruitment" at bounding box center [656, 386] width 11 height 11
radio input "true"
click at [980, 509] on input "Submit Answers" at bounding box center [980, 514] width 103 height 31
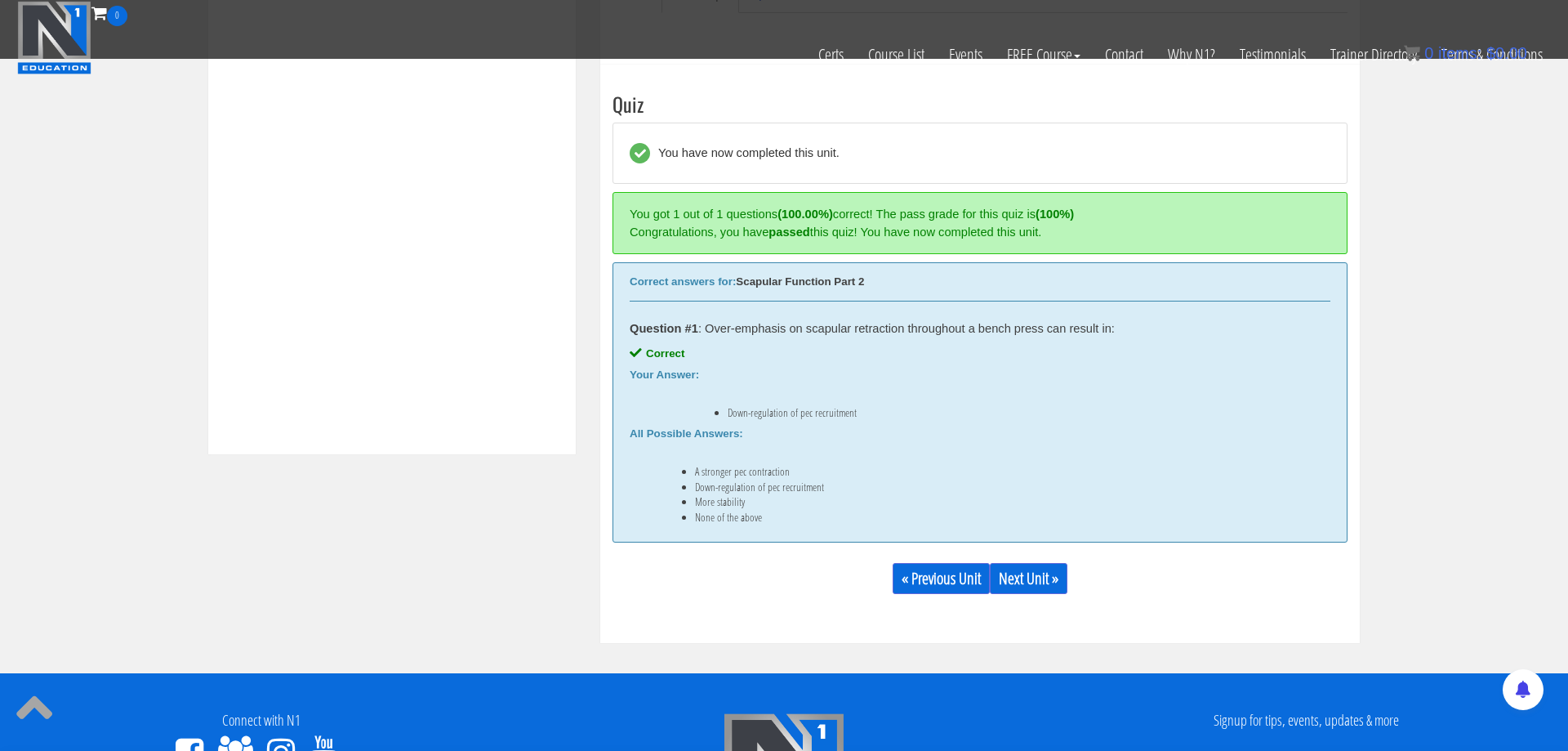
scroll to position [620, 0]
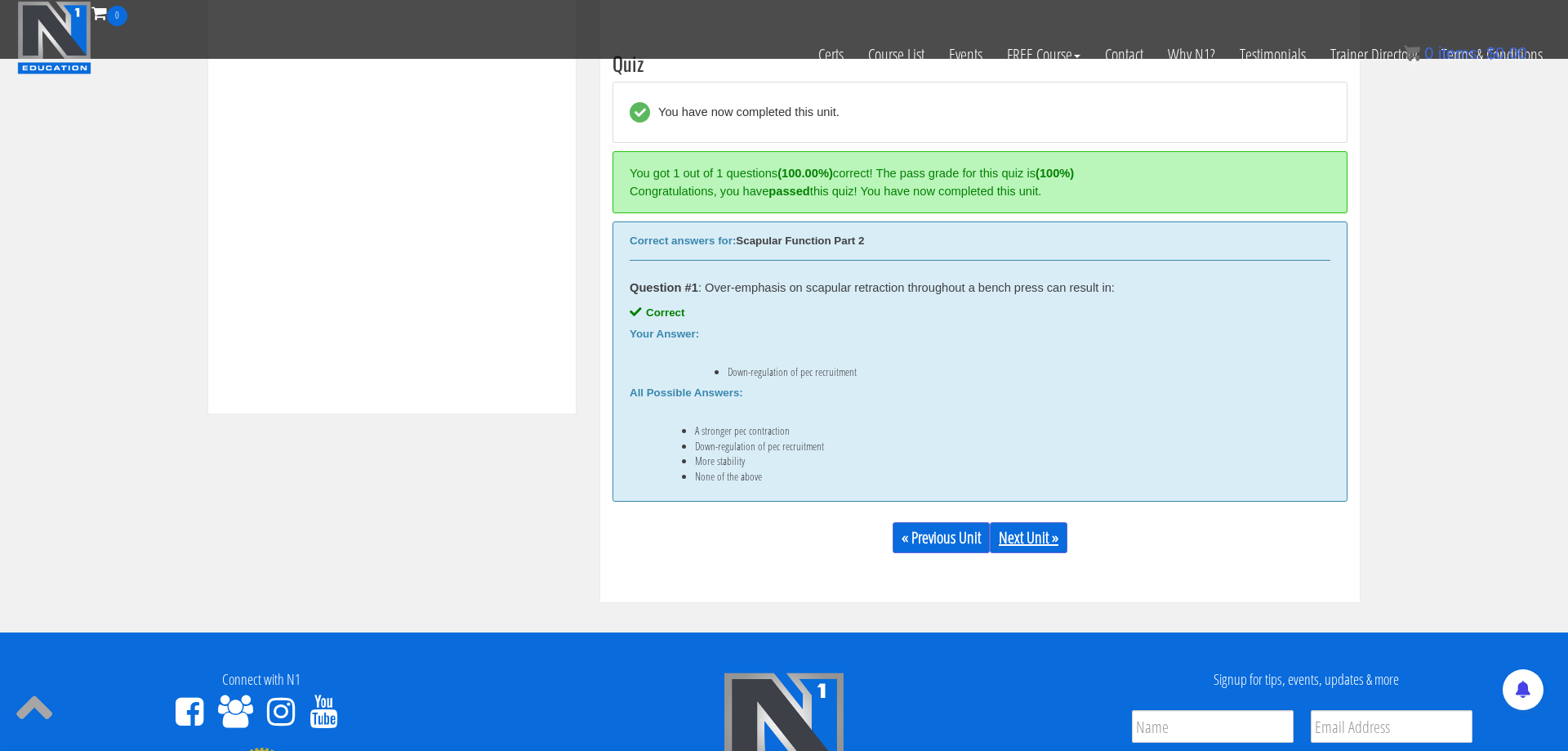
click at [1026, 531] on link "Next Unit »" at bounding box center [1028, 537] width 77 height 31
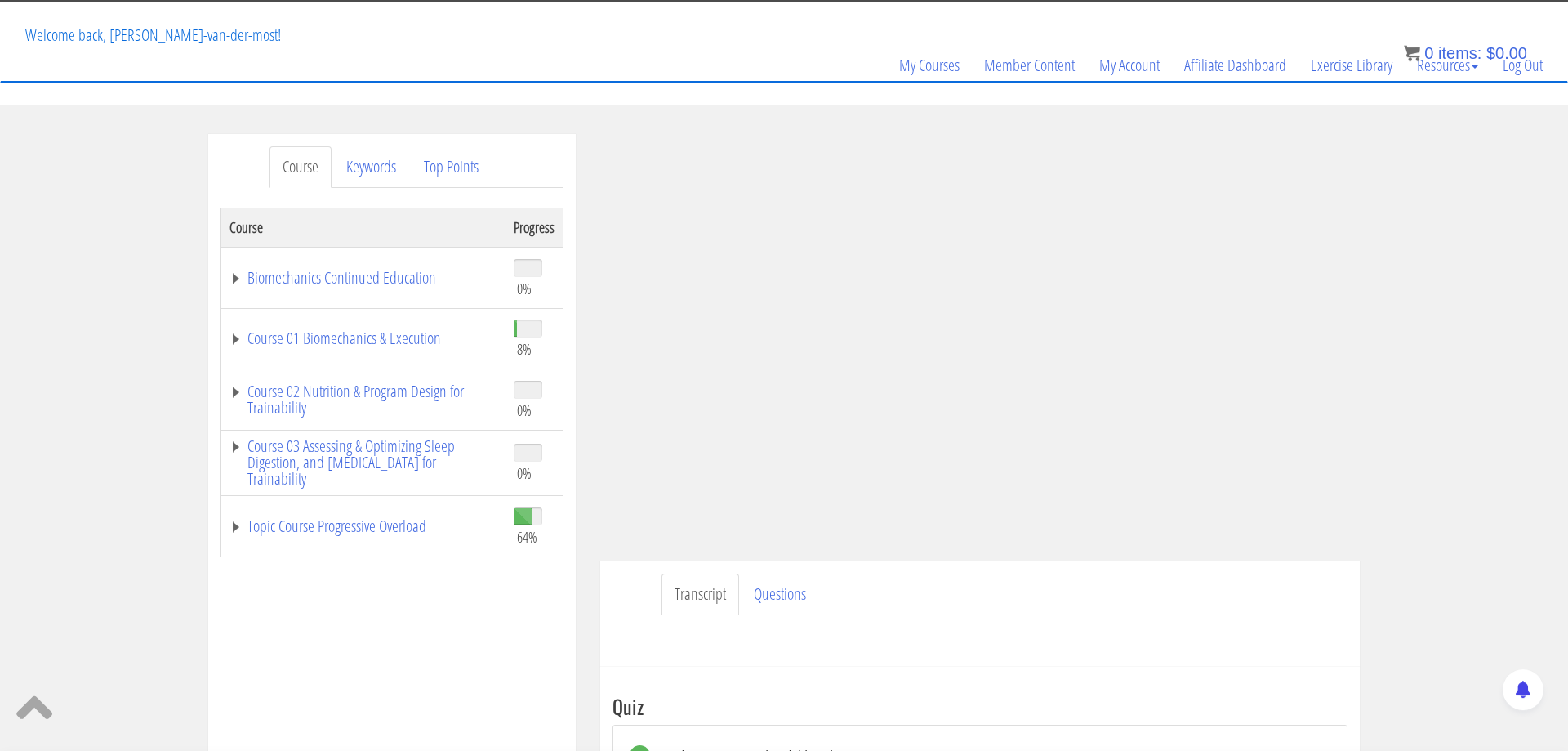
scroll to position [65, 0]
